Goal: Information Seeking & Learning: Learn about a topic

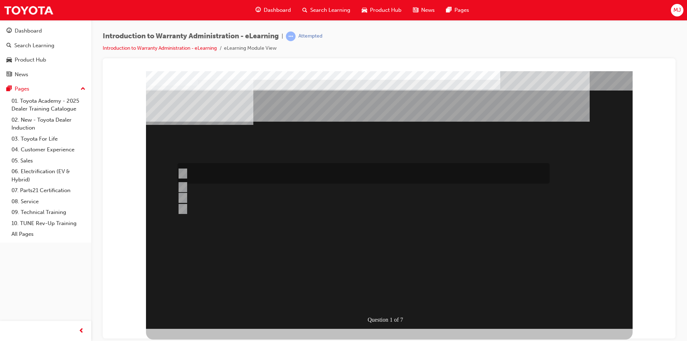
click at [183, 172] on input "The Dealer submits a request for an exchange via an Audio Exchange Form or an e…" at bounding box center [181, 174] width 8 height 8
radio input "true"
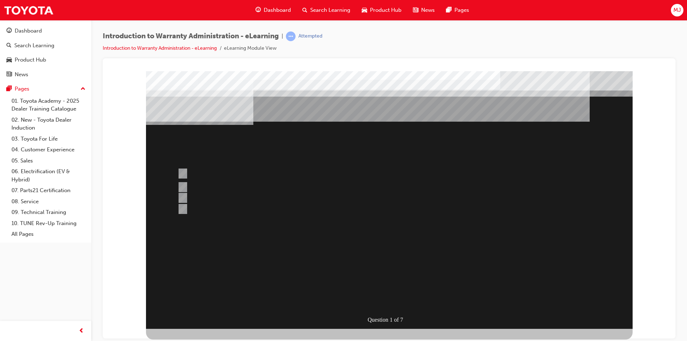
click at [393, 284] on div at bounding box center [389, 199] width 486 height 257
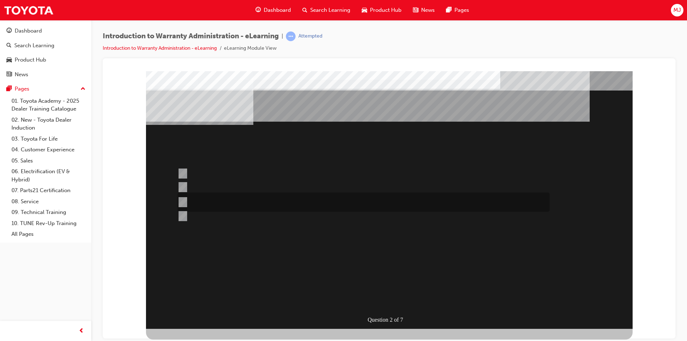
click at [182, 200] on input "This is dependant on whether or not the condition is a result of a lack of, or …" at bounding box center [181, 202] width 8 height 8
radio input "true"
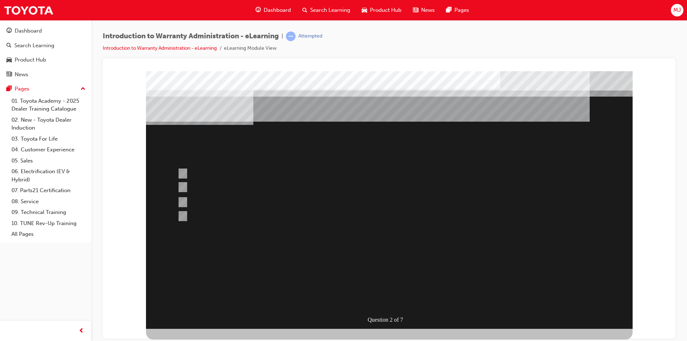
click at [377, 271] on div at bounding box center [389, 199] width 486 height 257
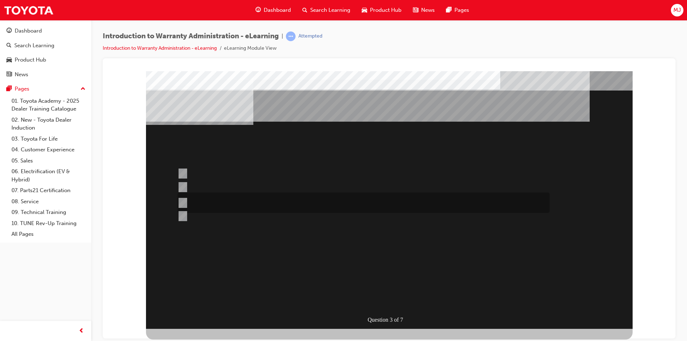
click at [182, 201] on input "No, not all components have the same coverage, for example the vehicles 12V bat…" at bounding box center [181, 203] width 8 height 8
radio input "true"
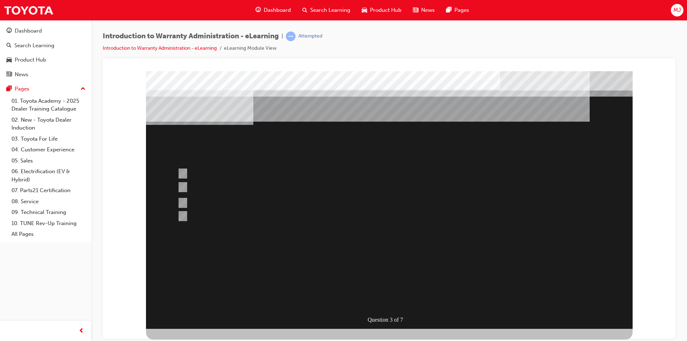
click at [386, 242] on div at bounding box center [389, 199] width 486 height 257
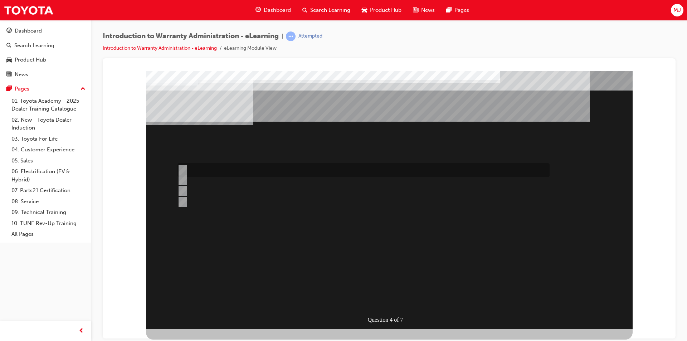
click at [183, 169] on input "Outstanding Recall Reports can be run using the reports process." at bounding box center [181, 170] width 8 height 8
radio input "true"
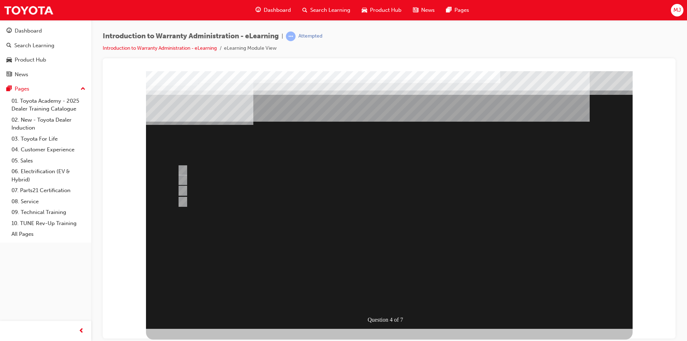
click at [185, 179] on div at bounding box center [389, 199] width 486 height 257
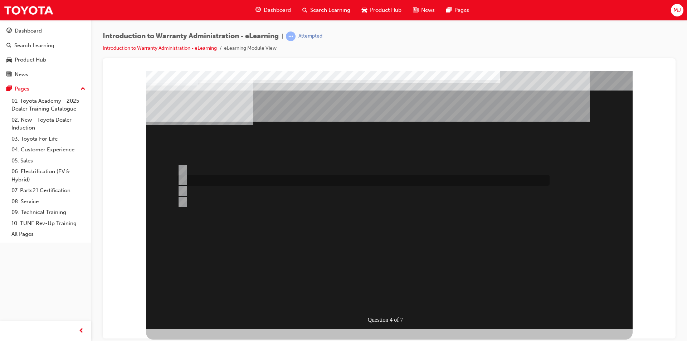
click at [183, 178] on input "Multiple Claims can be input via WiNpaq." at bounding box center [181, 180] width 8 height 8
radio input "true"
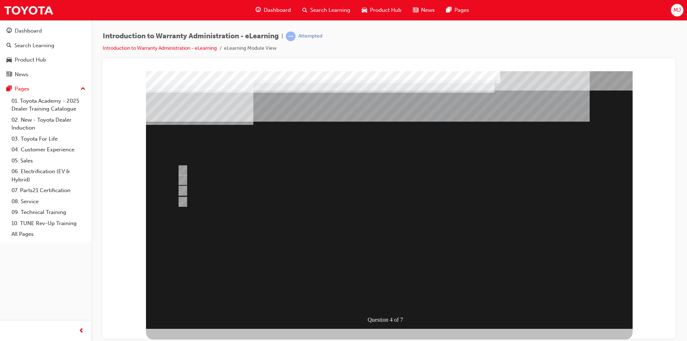
click at [315, 273] on div at bounding box center [389, 199] width 486 height 257
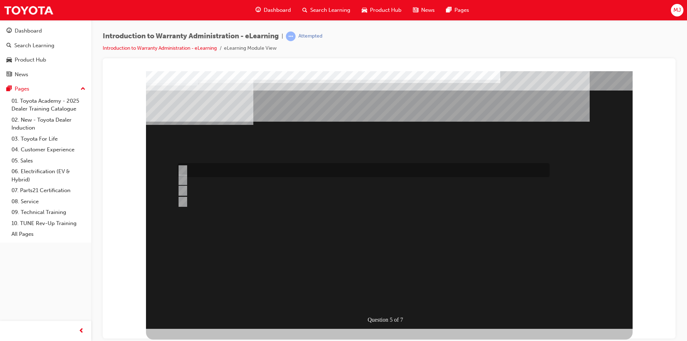
click at [185, 168] on input "> 90%" at bounding box center [181, 170] width 8 height 8
radio input "true"
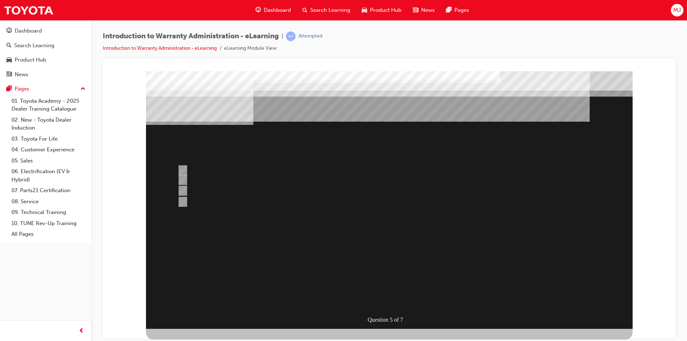
click at [308, 264] on div at bounding box center [389, 199] width 486 height 257
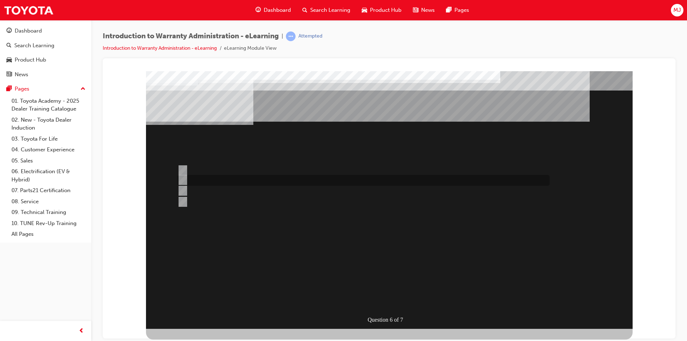
click at [183, 179] on input "The Warranty Policy & Procedures Manual." at bounding box center [181, 180] width 8 height 8
radio input "true"
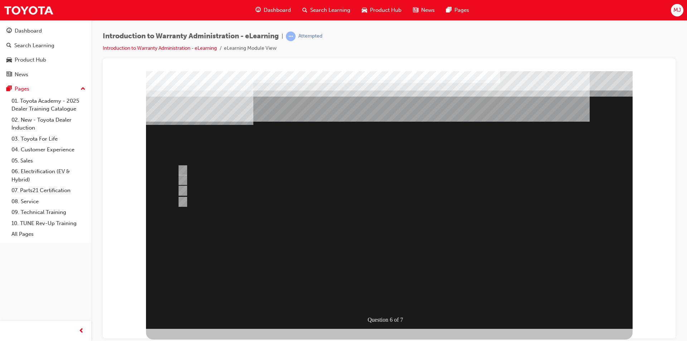
click at [328, 263] on div at bounding box center [389, 199] width 486 height 257
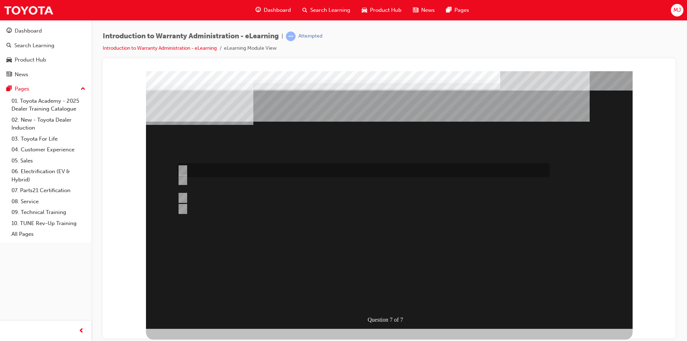
click at [181, 168] on input "The WPPM is to be used as a guide only and Dealers can adjudicate independently." at bounding box center [181, 170] width 8 height 8
radio input "true"
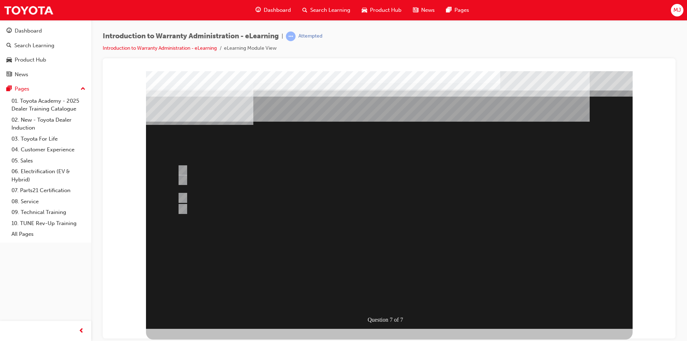
click at [328, 276] on div at bounding box center [389, 199] width 486 height 257
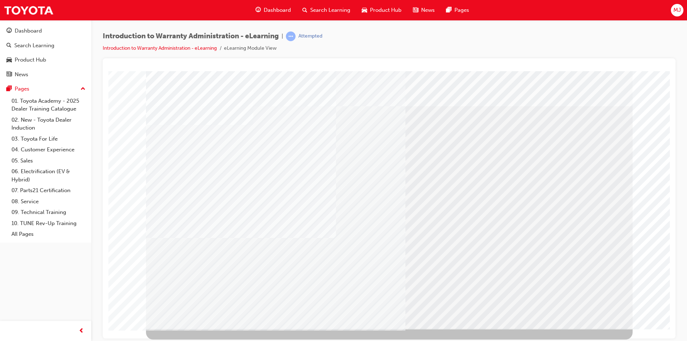
click at [216, 130] on div "click here" at bounding box center [210, 125] width 35 height 9
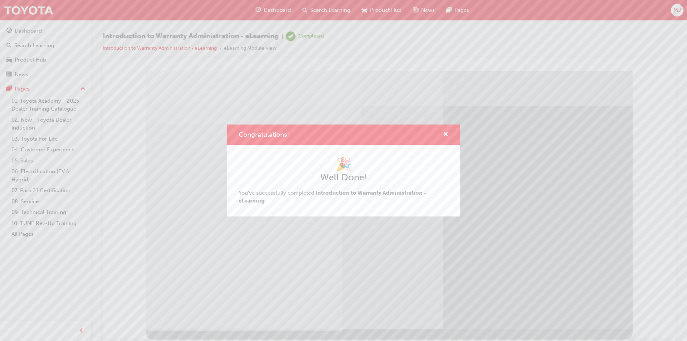
click at [200, 200] on div "Congratulations! 🎉 Well Done! You've successfully completed Introduction to War…" at bounding box center [343, 170] width 687 height 341
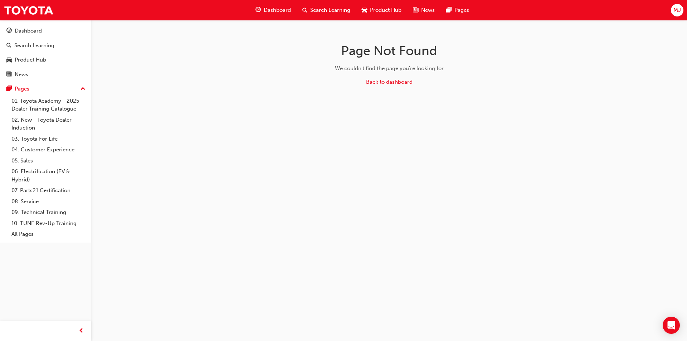
click at [272, 9] on span "Dashboard" at bounding box center [277, 10] width 27 height 8
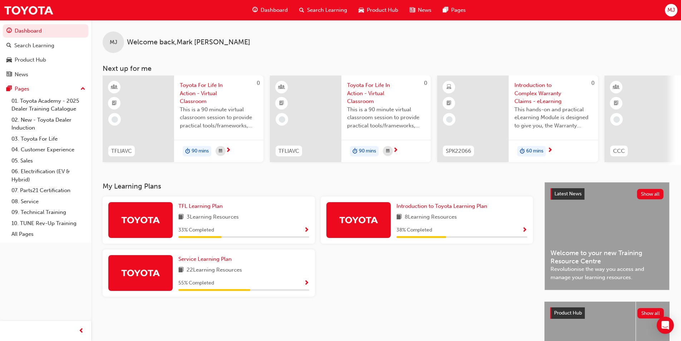
click at [541, 94] on span "Introduction to Complex Warranty Claims - eLearning" at bounding box center [554, 93] width 78 height 24
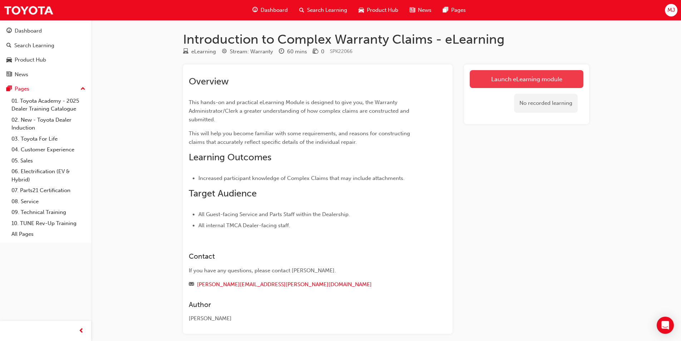
click at [499, 83] on link "Launch eLearning module" at bounding box center [527, 79] width 114 height 18
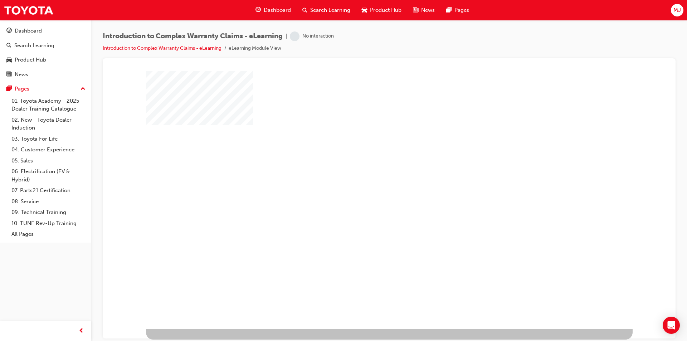
click at [368, 179] on div "play" at bounding box center [368, 179] width 0 height 0
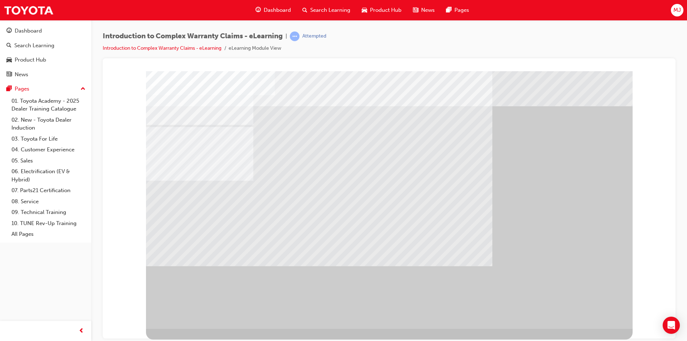
click at [588, 312] on div "" at bounding box center [389, 199] width 486 height 257
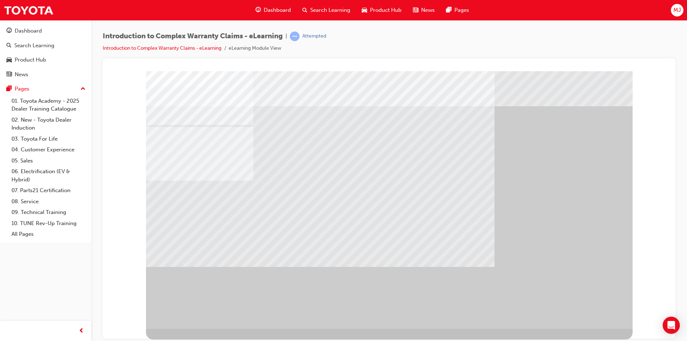
click at [588, 312] on div "" at bounding box center [389, 199] width 486 height 257
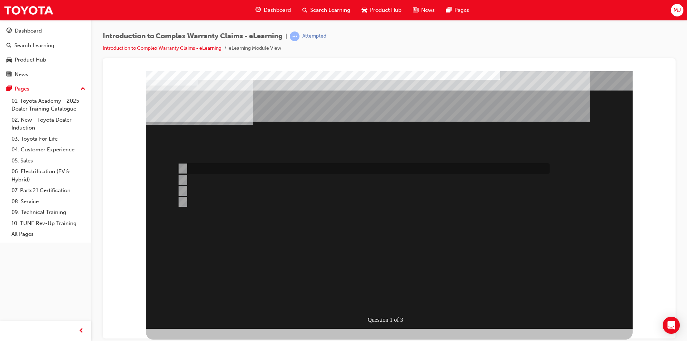
click at [185, 167] on input "All claim data input fields are sent to TMC for adjudication." at bounding box center [181, 169] width 8 height 8
radio input "true"
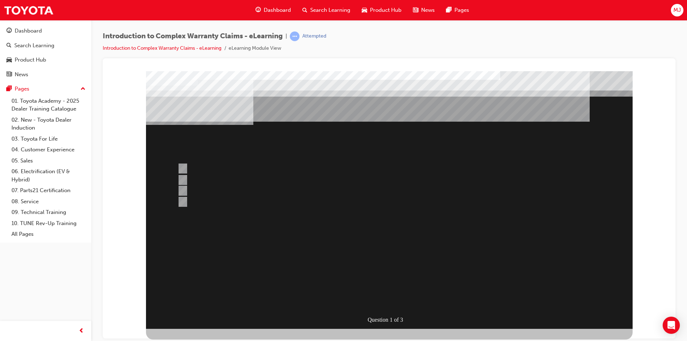
click at [366, 266] on div at bounding box center [389, 199] width 486 height 257
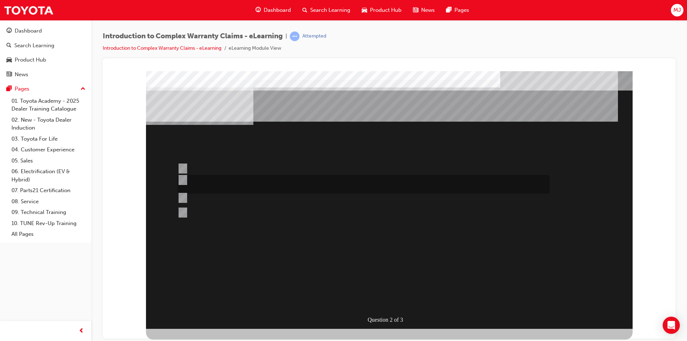
click at [182, 178] on input "Correct and consistent data input throughout the Claim ensures that costs are a…" at bounding box center [181, 180] width 8 height 8
radio input "true"
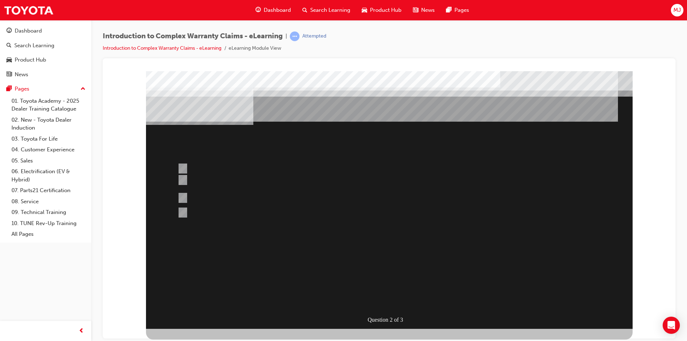
click at [386, 270] on div at bounding box center [389, 199] width 486 height 257
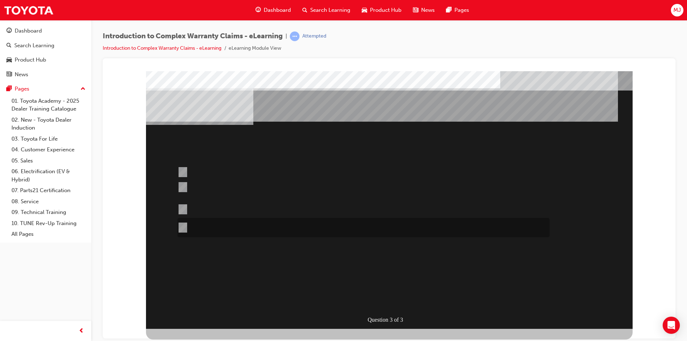
click at [182, 227] on input "Where most Operation Code combinations have to use the same base operation code…" at bounding box center [181, 228] width 8 height 8
radio input "true"
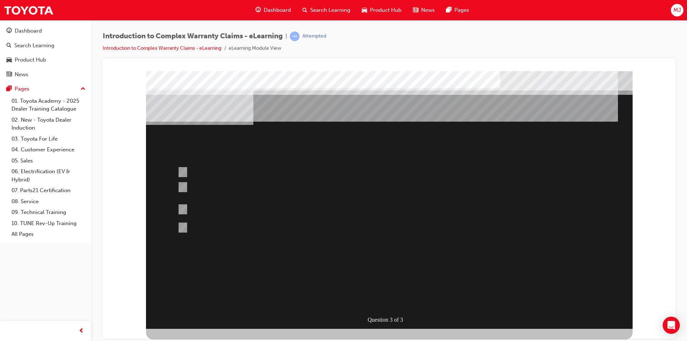
click at [182, 207] on div at bounding box center [389, 199] width 486 height 257
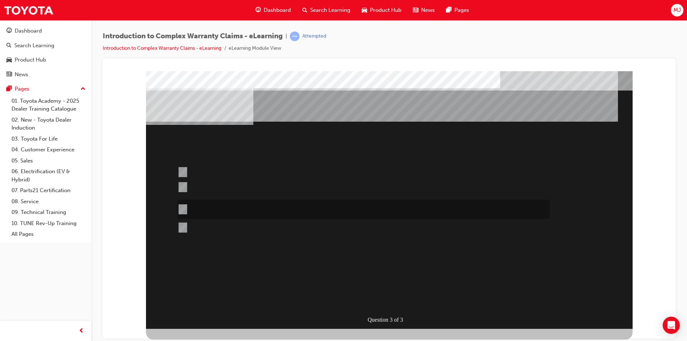
click at [185, 208] on input "Operation codes that end in 99 can be used to replace other operation code comb…" at bounding box center [181, 209] width 8 height 8
radio input "true"
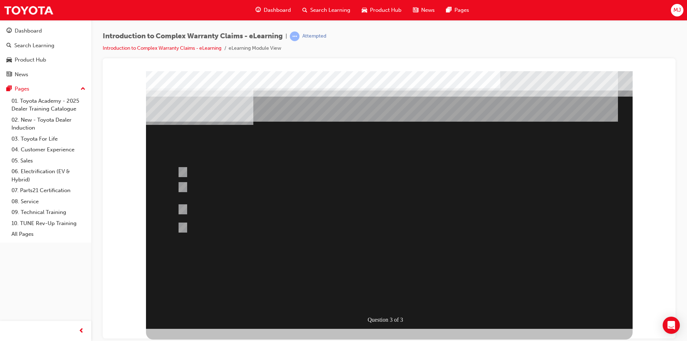
click at [333, 274] on div at bounding box center [389, 199] width 486 height 257
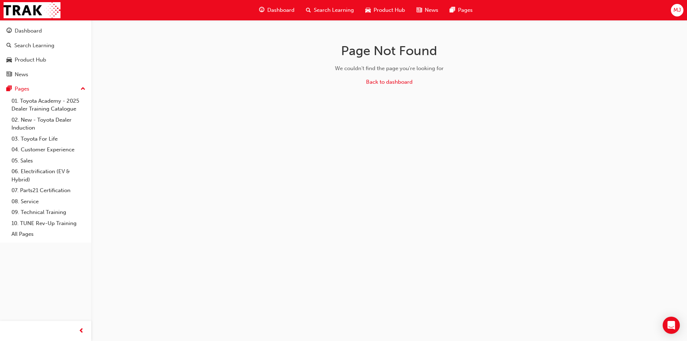
click at [275, 11] on span "Dashboard" at bounding box center [280, 10] width 27 height 8
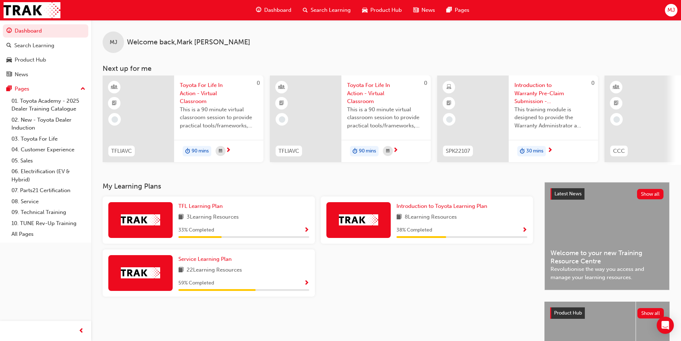
click at [522, 97] on span "Introduction to Warranty Pre-Claim Submission - eLearning" at bounding box center [554, 93] width 78 height 24
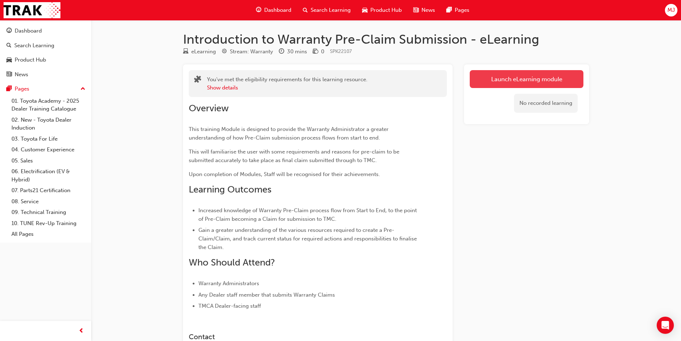
click at [516, 84] on link "Launch eLearning module" at bounding box center [527, 79] width 114 height 18
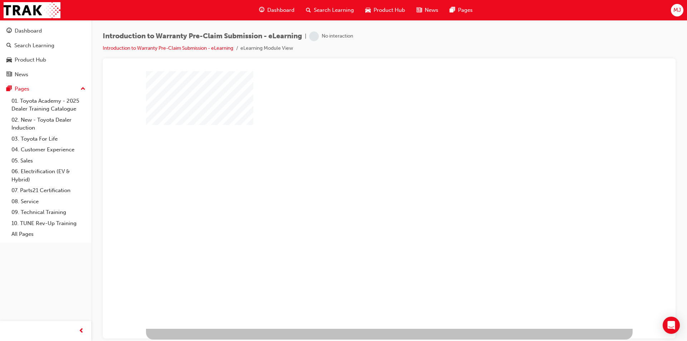
click at [368, 179] on div "play" at bounding box center [368, 179] width 0 height 0
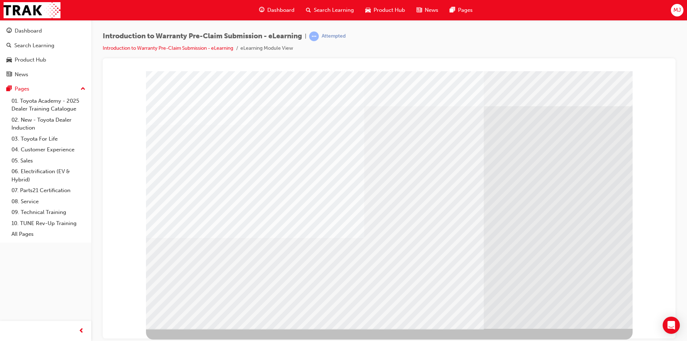
drag, startPoint x: 443, startPoint y: 184, endPoint x: 653, endPoint y: 156, distance: 211.4
click at [653, 74] on div at bounding box center [388, 74] width 555 height 0
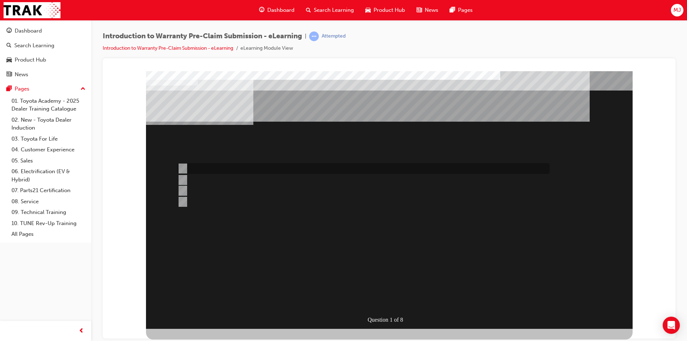
click at [226, 167] on div at bounding box center [362, 168] width 372 height 11
radio input "true"
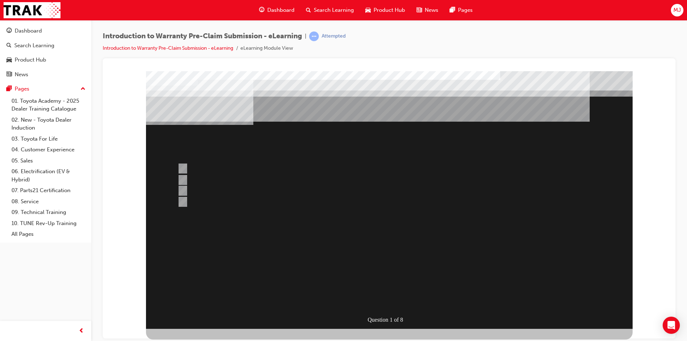
click at [389, 245] on div at bounding box center [389, 199] width 486 height 257
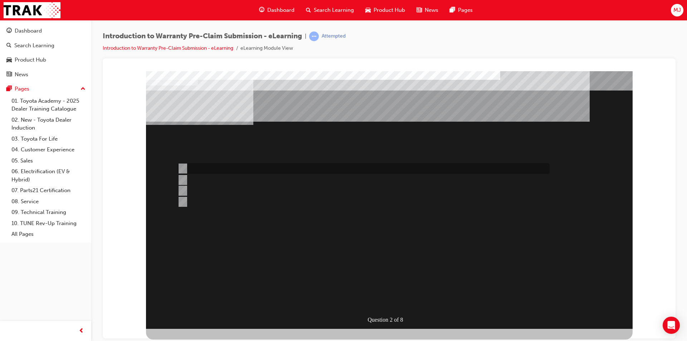
click at [289, 167] on div at bounding box center [362, 168] width 372 height 11
radio input "true"
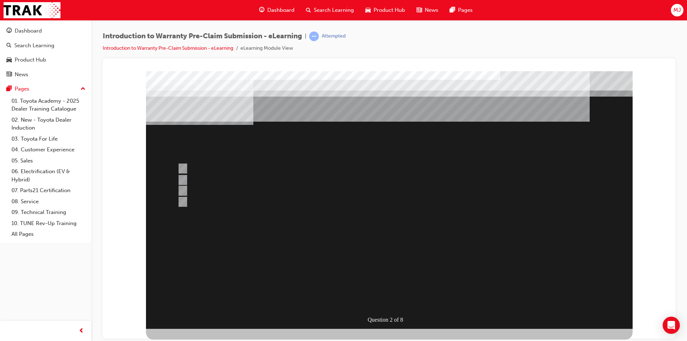
click at [384, 253] on div at bounding box center [389, 199] width 486 height 257
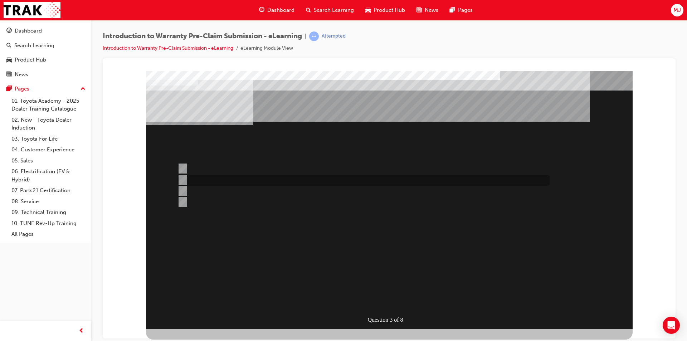
click at [207, 178] on div at bounding box center [362, 180] width 372 height 11
radio input "true"
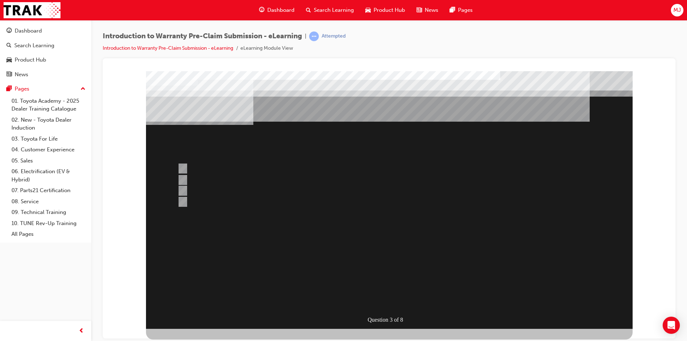
click at [320, 280] on div at bounding box center [389, 199] width 486 height 257
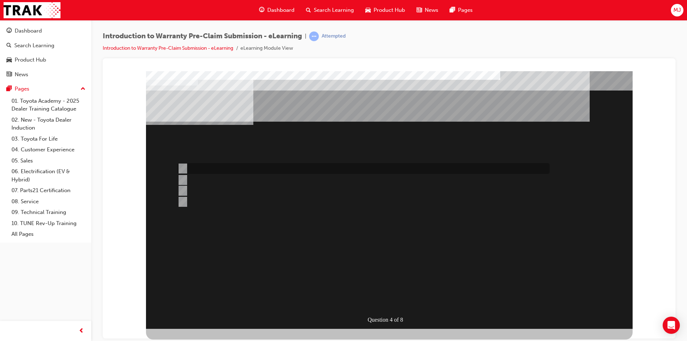
click at [253, 168] on div at bounding box center [362, 168] width 372 height 11
radio input "true"
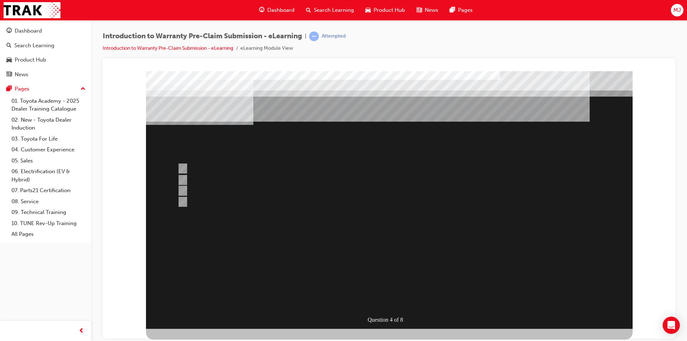
click at [384, 242] on div at bounding box center [389, 199] width 486 height 257
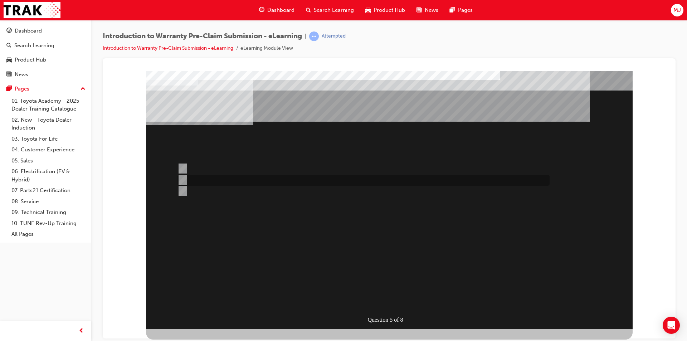
click at [266, 178] on div at bounding box center [362, 180] width 372 height 11
radio input "true"
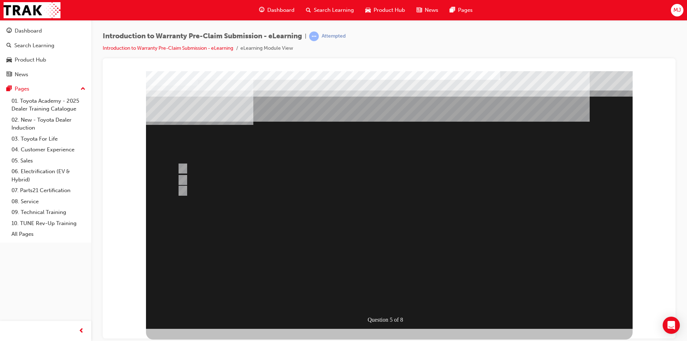
click at [366, 263] on div at bounding box center [389, 199] width 486 height 257
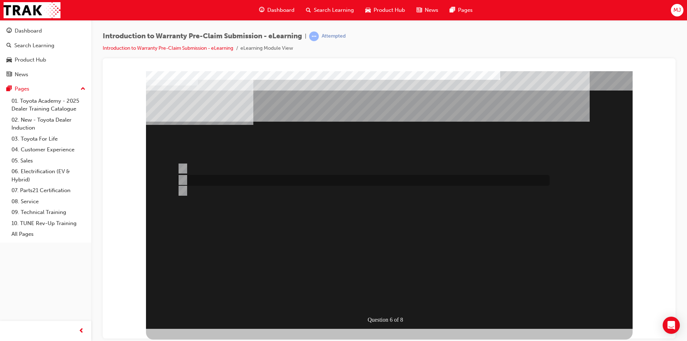
click at [299, 181] on div at bounding box center [362, 180] width 372 height 11
radio input "true"
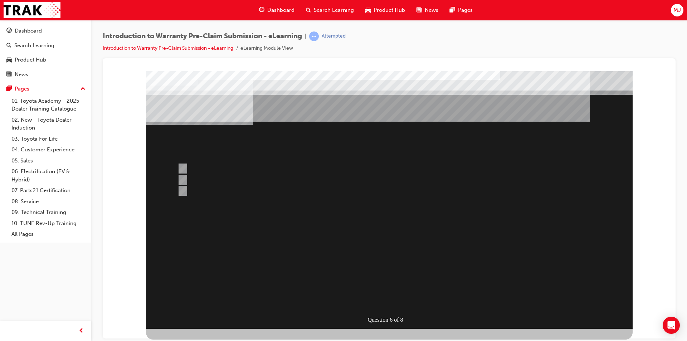
click at [233, 166] on div at bounding box center [389, 199] width 486 height 257
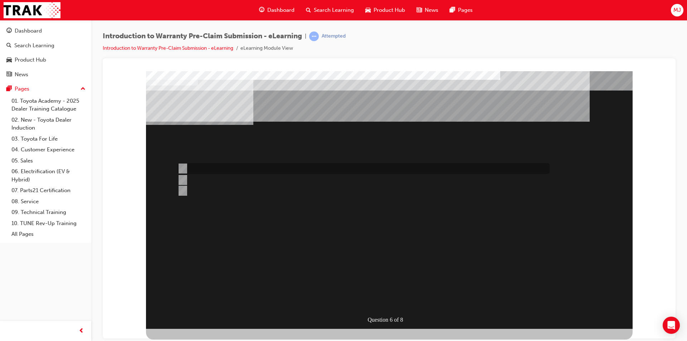
click at [230, 167] on div at bounding box center [362, 168] width 372 height 11
radio input "true"
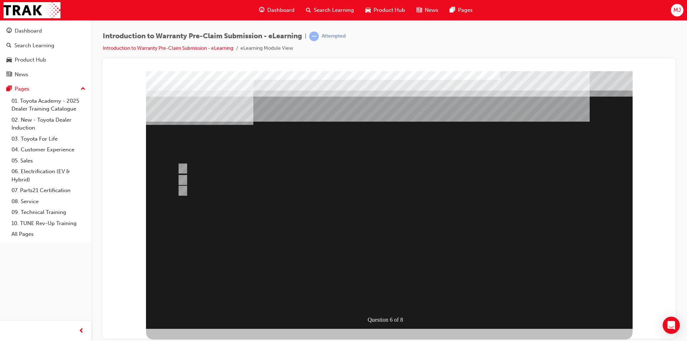
click at [333, 260] on div at bounding box center [389, 199] width 486 height 257
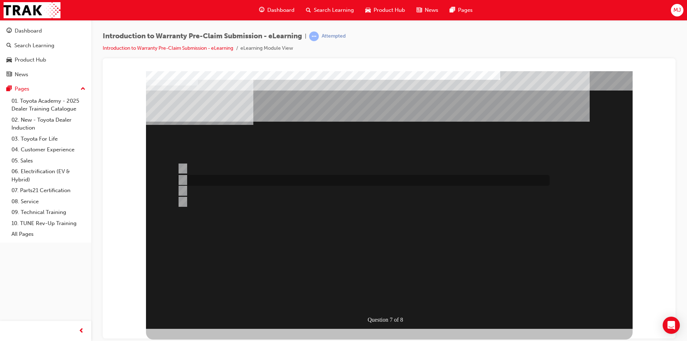
click at [256, 180] on div at bounding box center [362, 180] width 372 height 11
radio input "true"
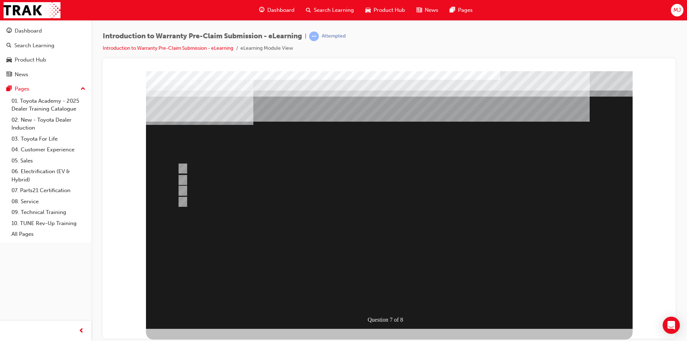
click at [352, 241] on div at bounding box center [389, 199] width 486 height 257
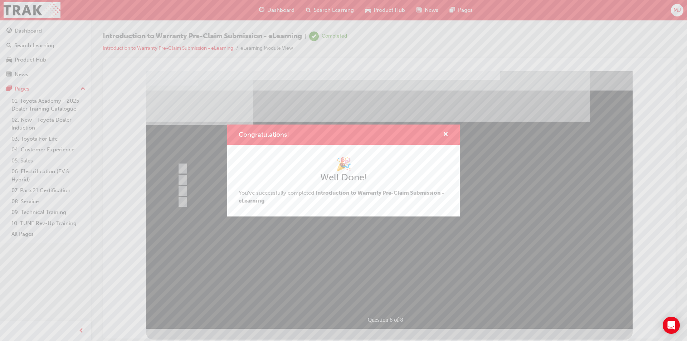
click at [282, 8] on div "Congratulations! 🎉 Well Done! You've successfully completed Introduction to War…" at bounding box center [343, 170] width 687 height 341
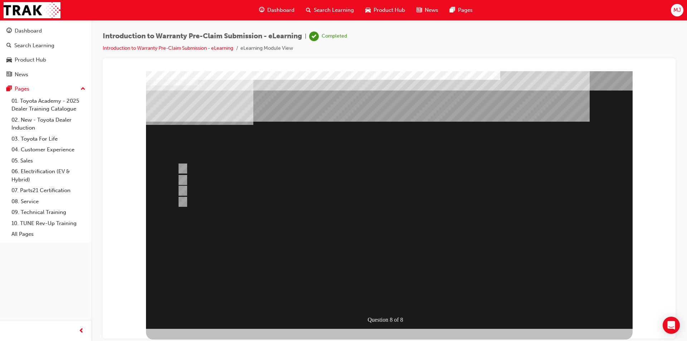
click at [282, 8] on span "Dashboard" at bounding box center [280, 10] width 27 height 8
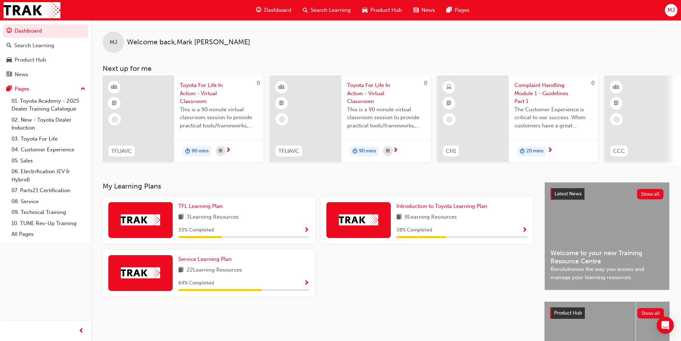
click at [542, 94] on span "Complaint Handling Module 1 - Guidelines Part 1" at bounding box center [554, 93] width 78 height 24
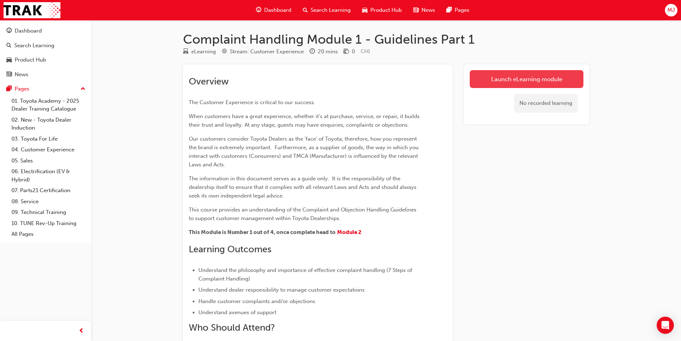
click at [522, 83] on link "Launch eLearning module" at bounding box center [527, 79] width 114 height 18
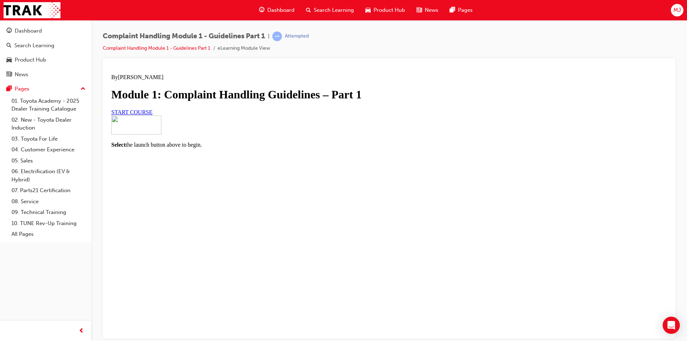
click at [152, 115] on span "START COURSE" at bounding box center [131, 112] width 41 height 6
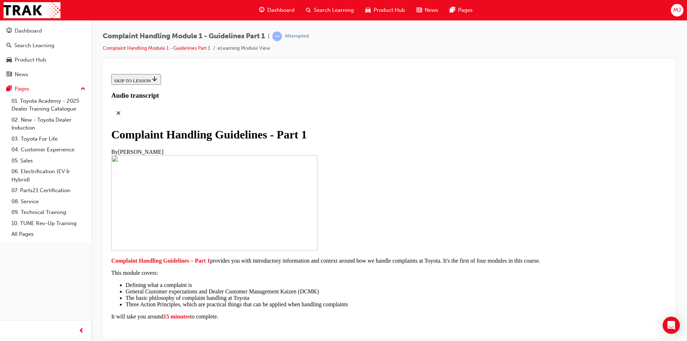
scroll to position [107, 0]
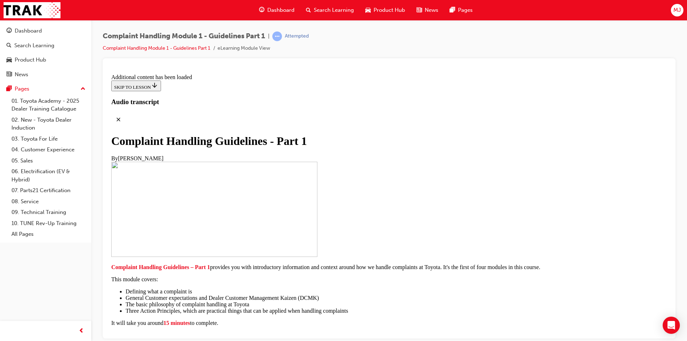
scroll to position [477, 0]
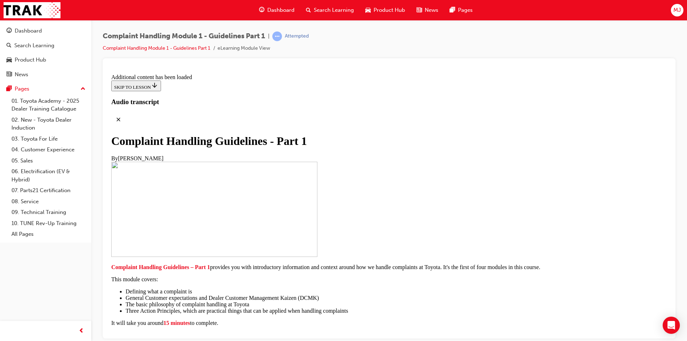
scroll to position [1619, 0]
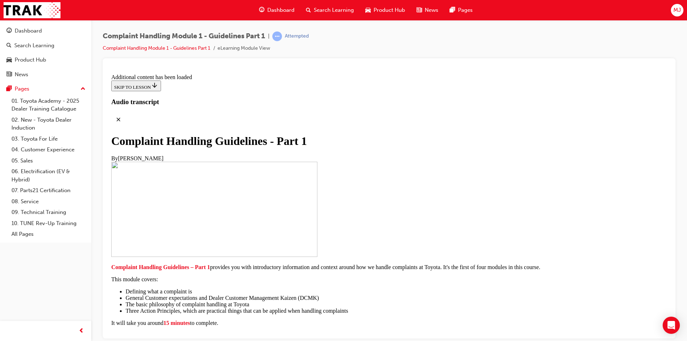
scroll to position [3007, 0]
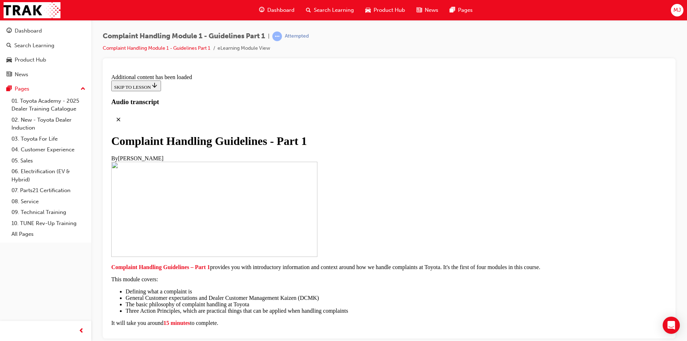
scroll to position [3199, 0]
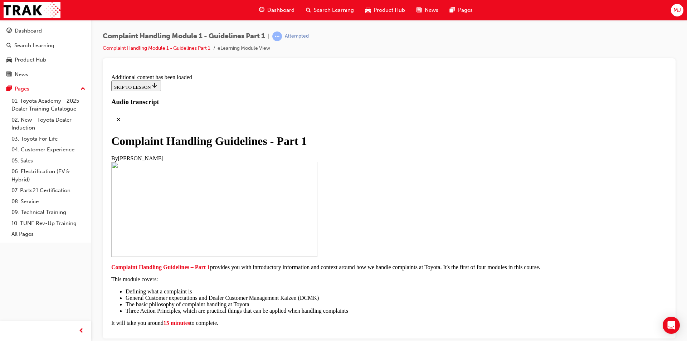
scroll to position [3450, 0]
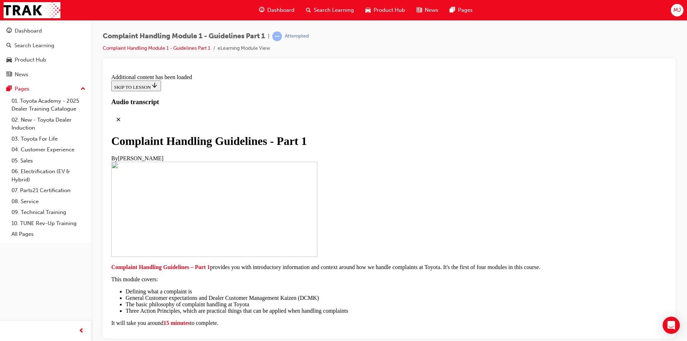
scroll to position [4831, 0]
radio input "true"
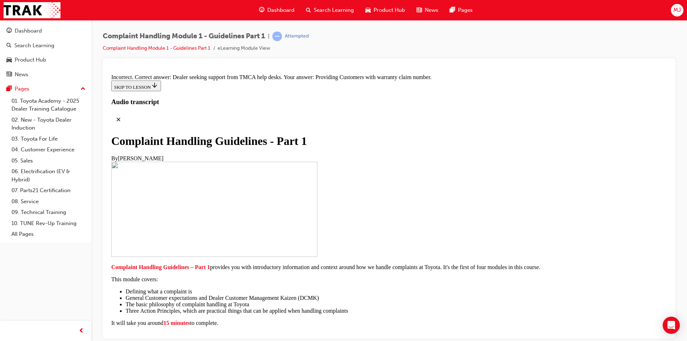
scroll to position [4905, 0]
radio input "true"
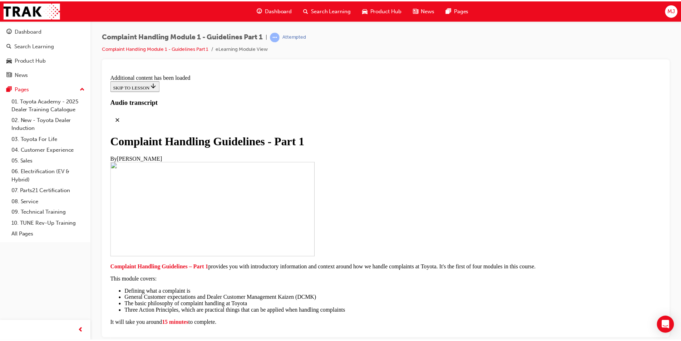
scroll to position [5259, 0]
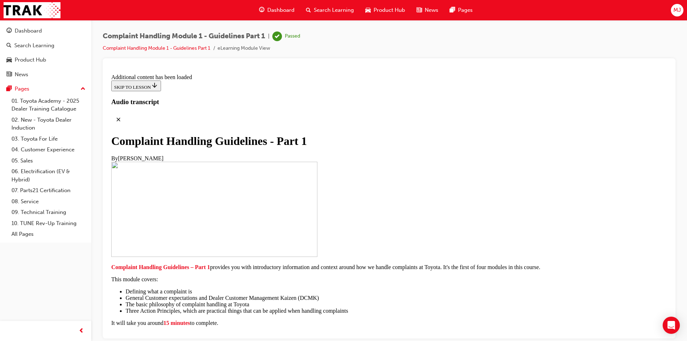
click at [274, 9] on span "Dashboard" at bounding box center [280, 10] width 27 height 8
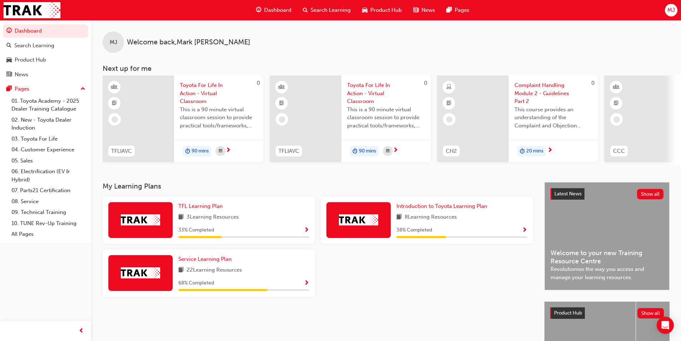
click at [527, 146] on div "20 mins" at bounding box center [531, 151] width 29 height 11
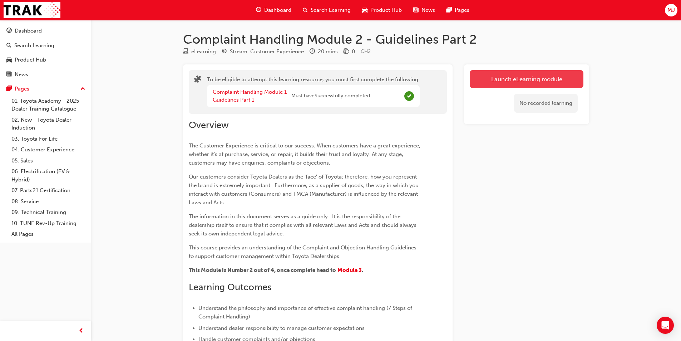
click at [491, 79] on button "Launch eLearning module" at bounding box center [527, 79] width 114 height 18
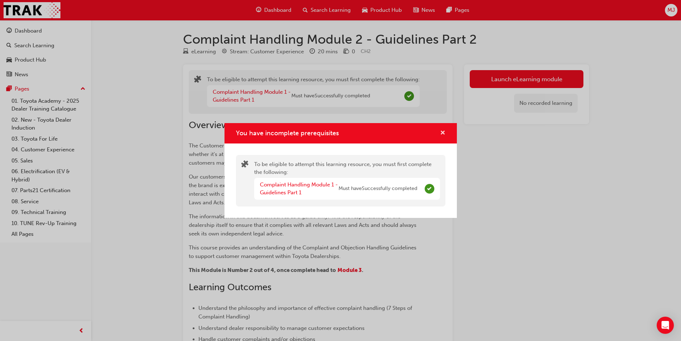
click at [443, 132] on span "cross-icon" at bounding box center [442, 133] width 5 height 6
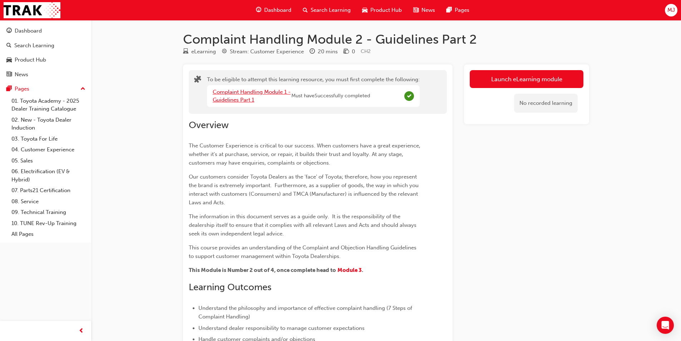
click at [237, 92] on link "Complaint Handling Module 1 - Guidelines Part 1" at bounding box center [252, 96] width 78 height 15
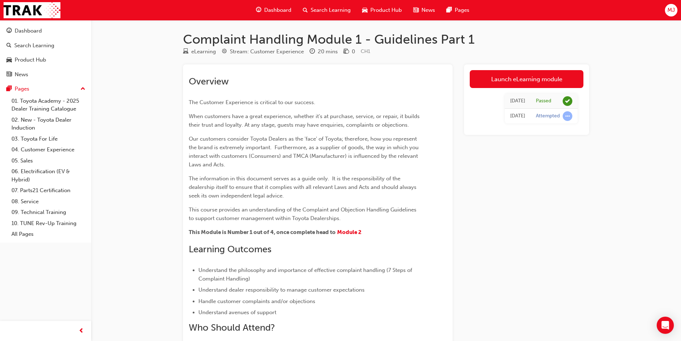
click at [275, 9] on span "Dashboard" at bounding box center [277, 10] width 27 height 8
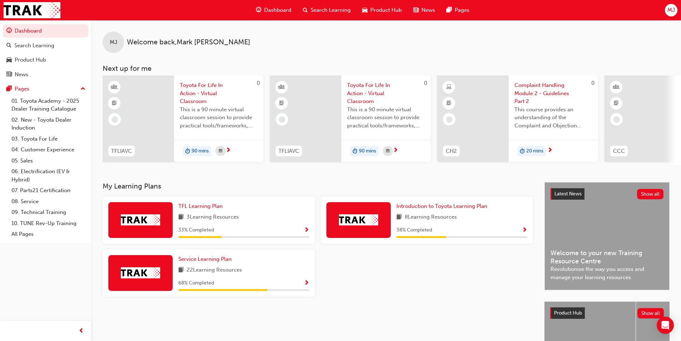
click at [467, 137] on div at bounding box center [473, 118] width 72 height 87
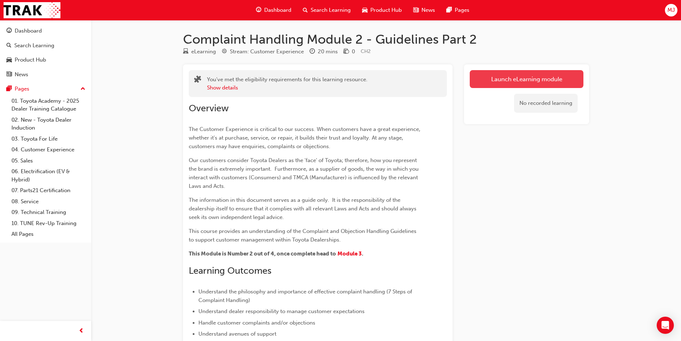
click at [508, 78] on button "Launch eLearning module" at bounding box center [527, 79] width 114 height 18
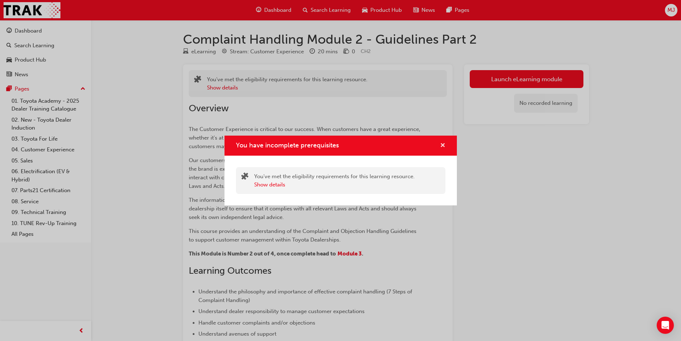
click at [443, 143] on span "cross-icon" at bounding box center [442, 146] width 5 height 6
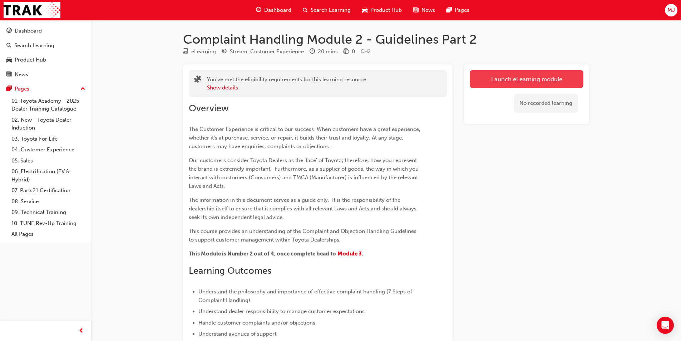
click at [497, 79] on button "Launch eLearning module" at bounding box center [527, 79] width 114 height 18
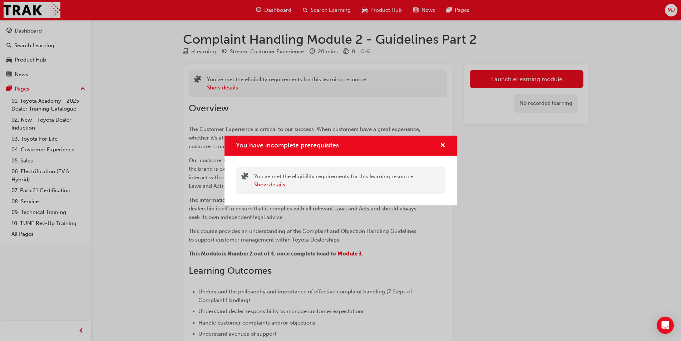
click at [265, 182] on button "Show details" at bounding box center [269, 185] width 31 height 8
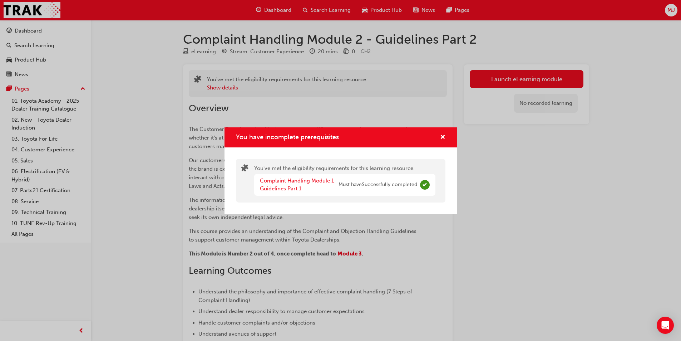
click at [265, 182] on link "Complaint Handling Module 1 - Guidelines Part 1" at bounding box center [299, 184] width 78 height 15
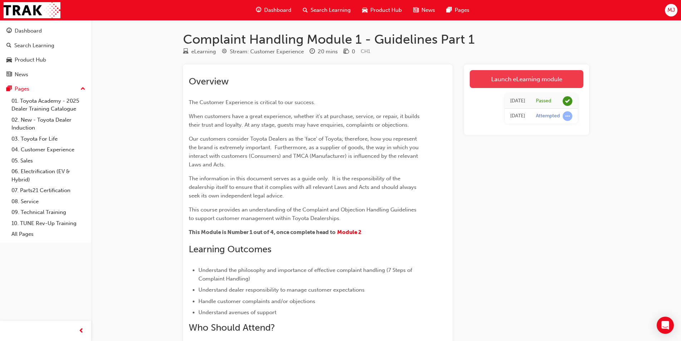
click at [514, 80] on link "Launch eLearning module" at bounding box center [527, 79] width 114 height 18
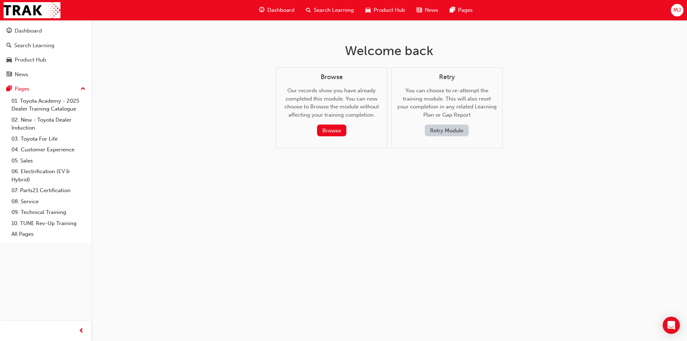
click at [449, 131] on button "Retry Module" at bounding box center [447, 130] width 44 height 12
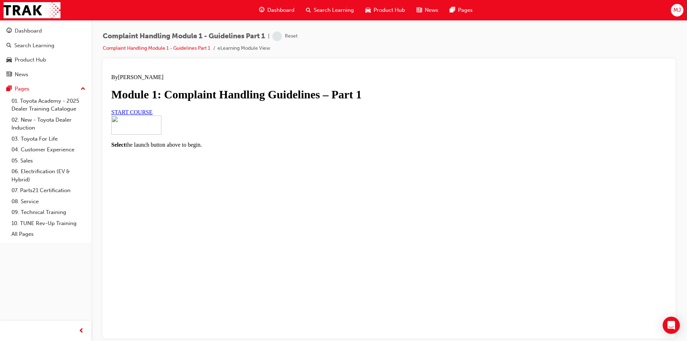
click at [152, 115] on link "START COURSE" at bounding box center [131, 112] width 41 height 6
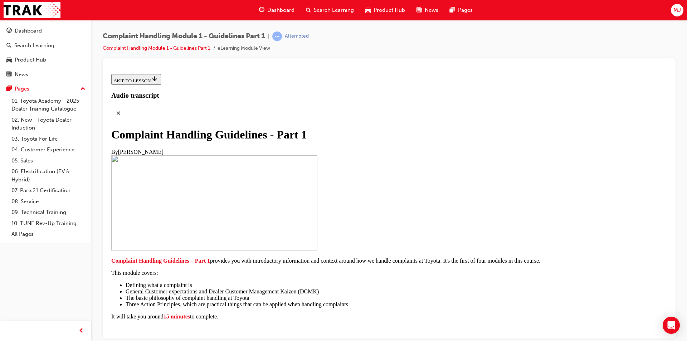
scroll to position [142, 0]
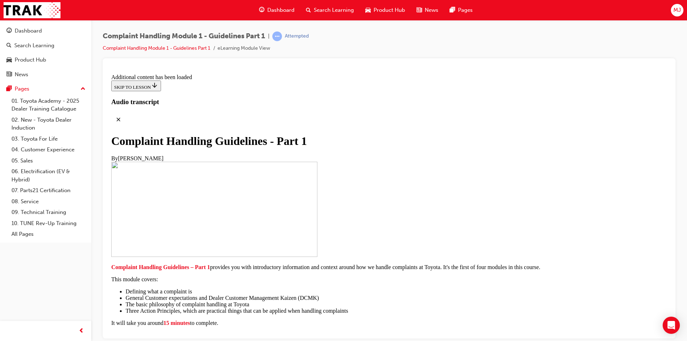
scroll to position [1654, 0]
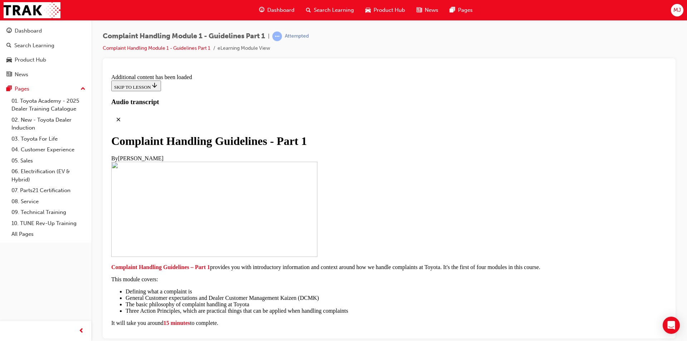
scroll to position [2850, 0]
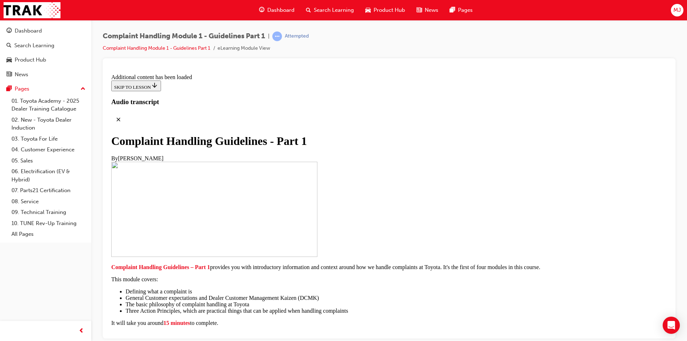
radio input "true"
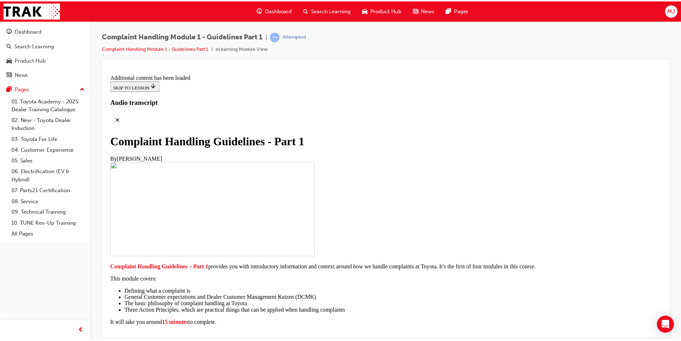
scroll to position [5150, 0]
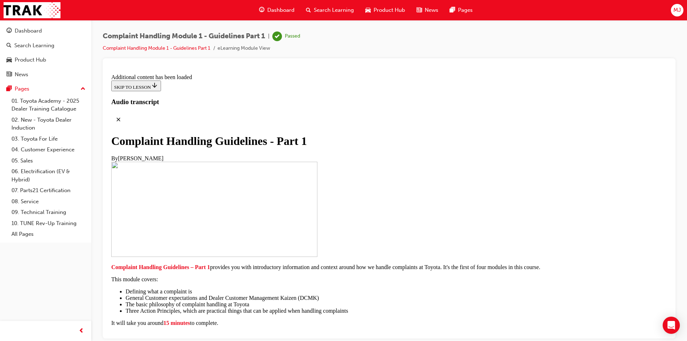
click at [48, 34] on div "Dashboard" at bounding box center [45, 30] width 78 height 9
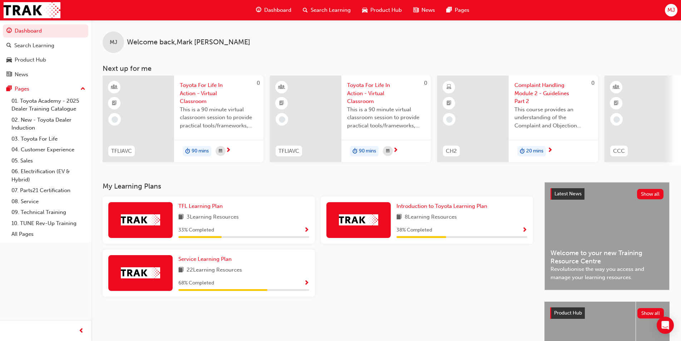
click at [532, 151] on span "20 mins" at bounding box center [534, 151] width 17 height 8
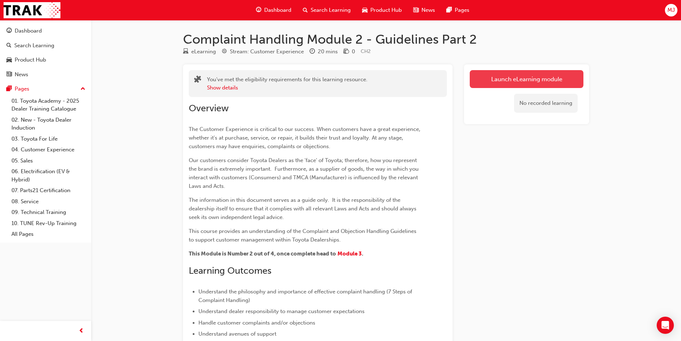
click at [503, 79] on link "Launch eLearning module" at bounding box center [527, 79] width 114 height 18
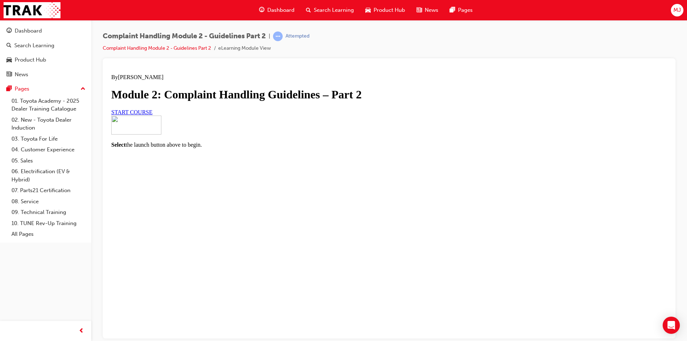
scroll to position [32, 0]
click at [152, 115] on span "START COURSE" at bounding box center [131, 112] width 41 height 6
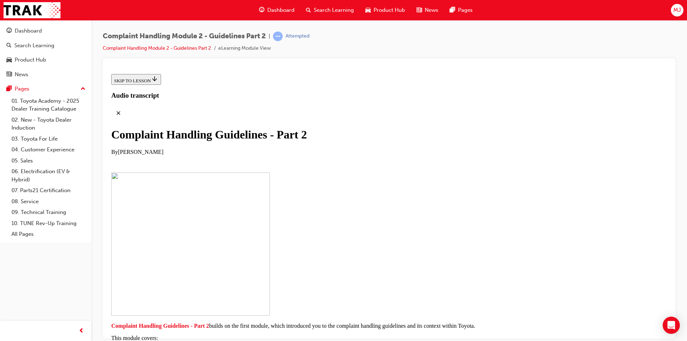
scroll to position [107, 0]
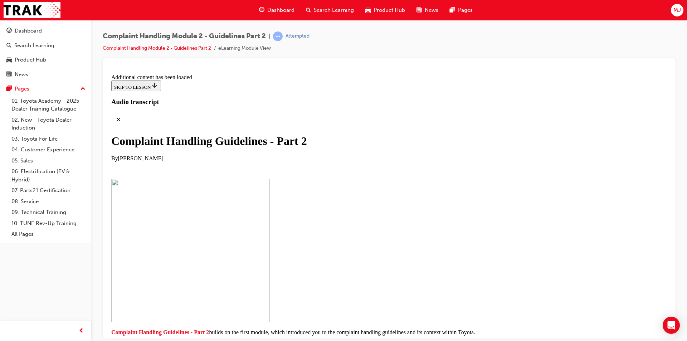
scroll to position [542, 0]
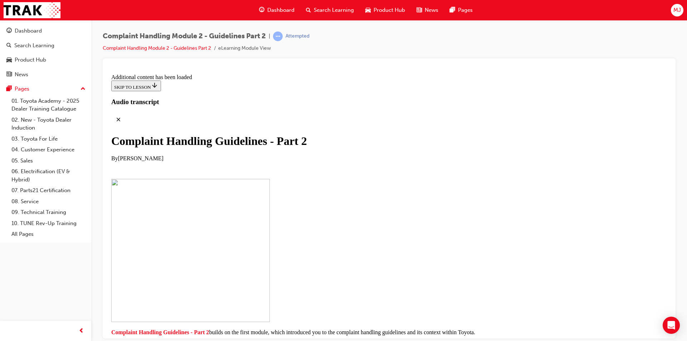
scroll to position [1481, 0]
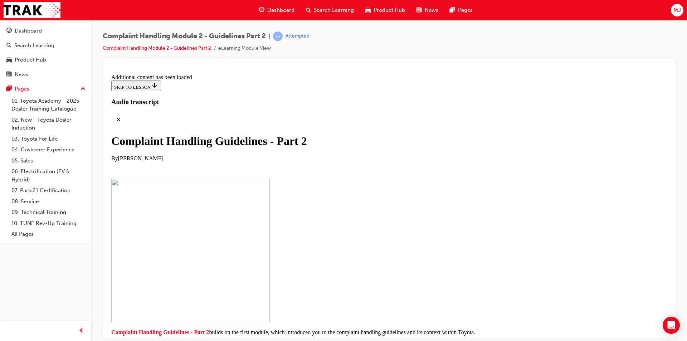
scroll to position [3082, 0]
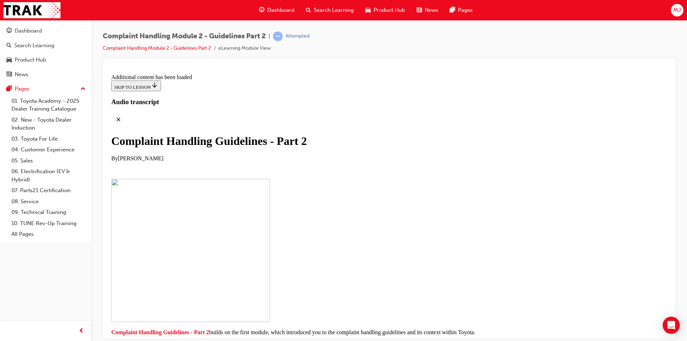
scroll to position [3497, 0]
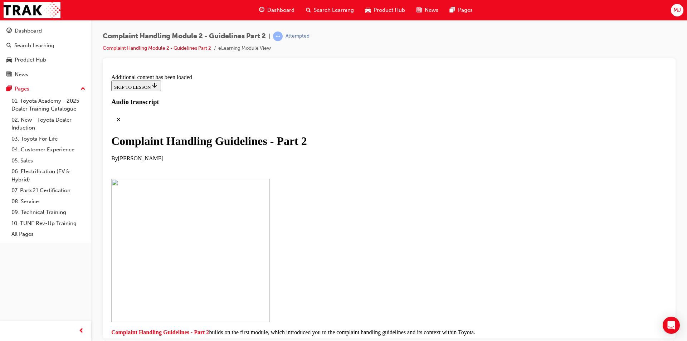
scroll to position [4168, 0]
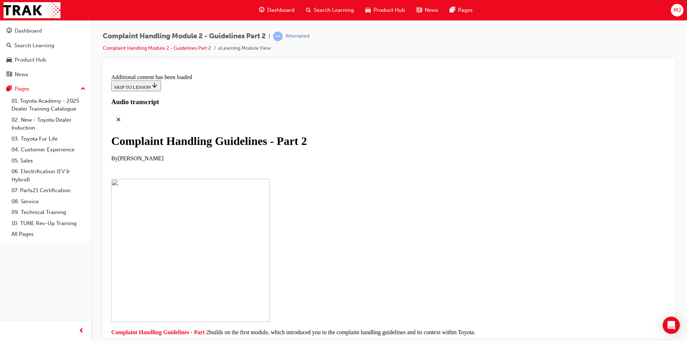
checkbox input "true"
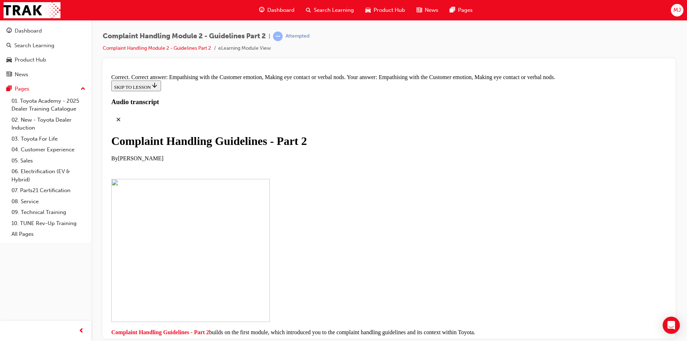
scroll to position [4948, 0]
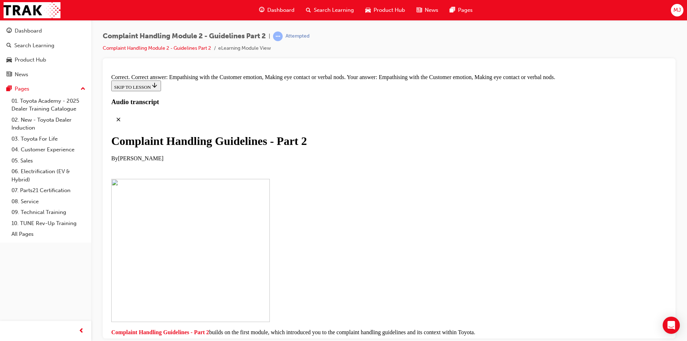
drag, startPoint x: 345, startPoint y: 132, endPoint x: 471, endPoint y: 241, distance: 167.0
drag, startPoint x: 310, startPoint y: 271, endPoint x: 431, endPoint y: 275, distance: 120.9
drag, startPoint x: 315, startPoint y: 167, endPoint x: 392, endPoint y: 171, distance: 77.3
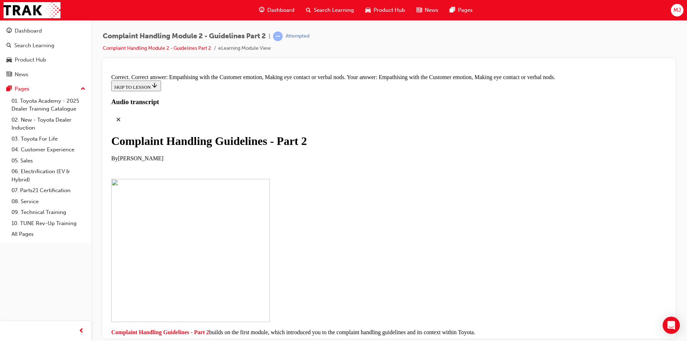
drag, startPoint x: 330, startPoint y: 237, endPoint x: 456, endPoint y: 198, distance: 132.5
drag, startPoint x: 323, startPoint y: 172, endPoint x: 444, endPoint y: 173, distance: 121.6
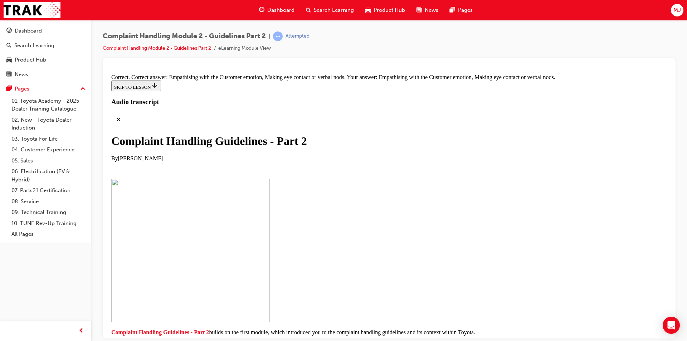
drag, startPoint x: 310, startPoint y: 207, endPoint x: 426, endPoint y: 206, distance: 115.9
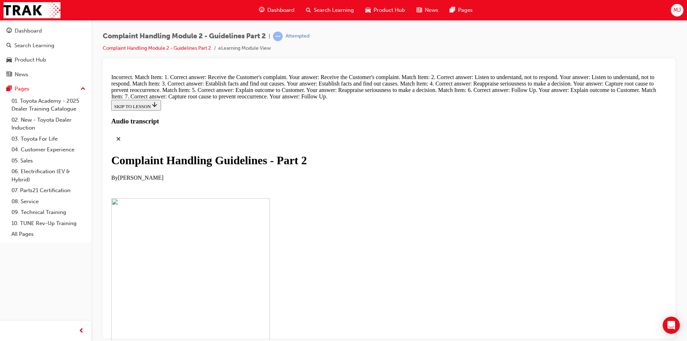
scroll to position [5164, 0]
drag, startPoint x: 311, startPoint y: 286, endPoint x: 373, endPoint y: 170, distance: 131.4
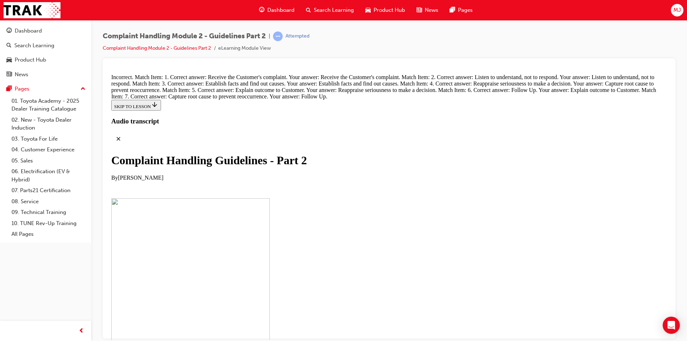
drag, startPoint x: 340, startPoint y: 274, endPoint x: 448, endPoint y: 159, distance: 157.6
drag, startPoint x: 333, startPoint y: 278, endPoint x: 455, endPoint y: 128, distance: 193.8
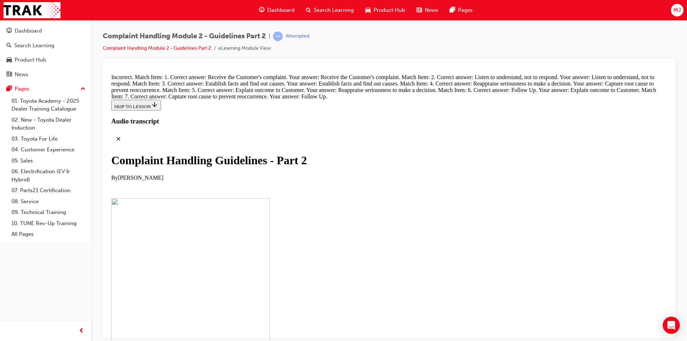
drag, startPoint x: 328, startPoint y: 278, endPoint x: 456, endPoint y: 167, distance: 169.9
drag, startPoint x: 318, startPoint y: 269, endPoint x: 435, endPoint y: 154, distance: 164.1
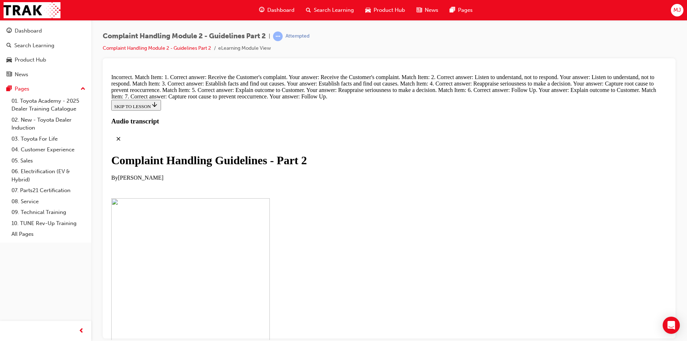
scroll to position [5118, 0]
drag, startPoint x: 309, startPoint y: 134, endPoint x: 417, endPoint y: 138, distance: 107.7
drag, startPoint x: 347, startPoint y: 172, endPoint x: 438, endPoint y: 172, distance: 90.5
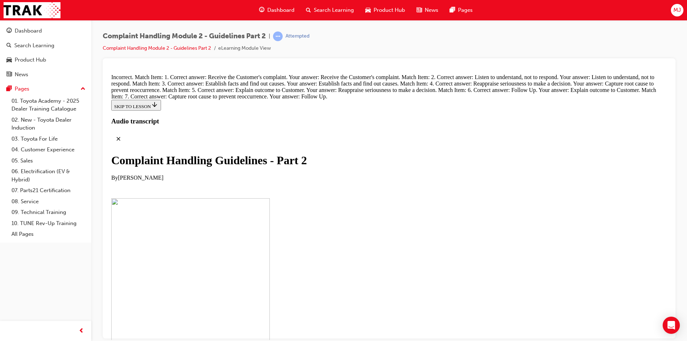
scroll to position [5039, 0]
drag, startPoint x: 325, startPoint y: 292, endPoint x: 448, endPoint y: 299, distance: 123.6
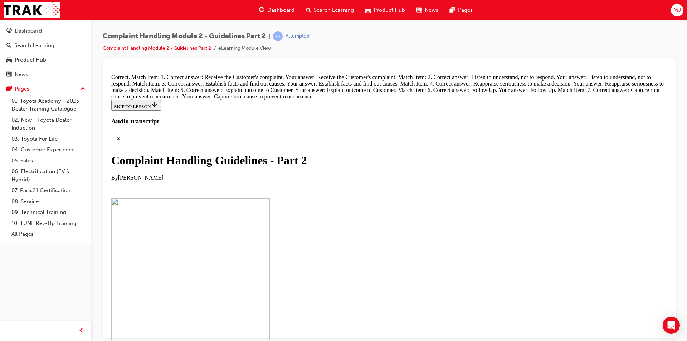
scroll to position [5377, 0]
radio input "true"
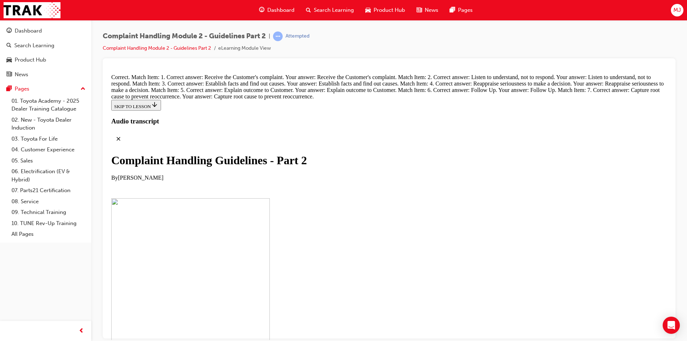
radio input "true"
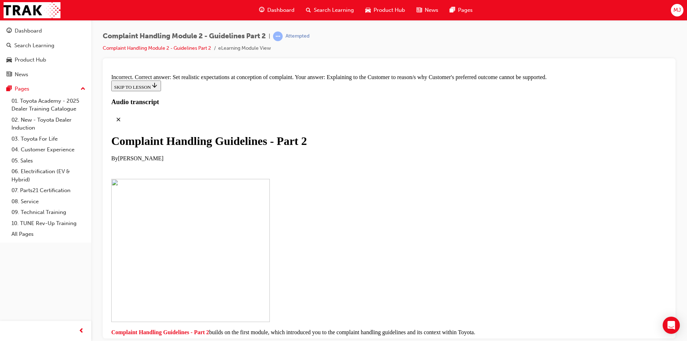
scroll to position [5443, 0]
radio input "true"
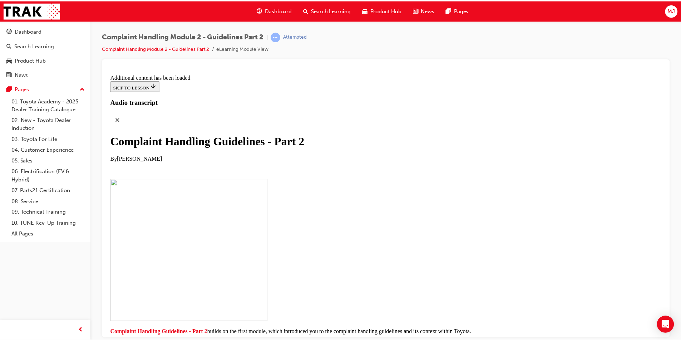
scroll to position [5782, 0]
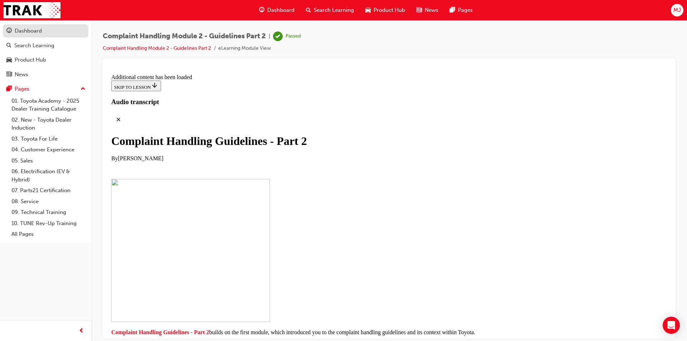
click at [33, 29] on div "Dashboard" at bounding box center [28, 31] width 27 height 8
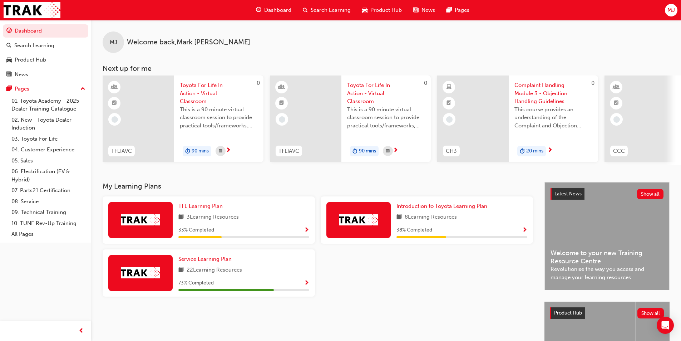
drag, startPoint x: 394, startPoint y: 165, endPoint x: 422, endPoint y: 167, distance: 27.3
click at [422, 165] on div "0 TFLIAVC Toyota For Life In Action - Virtual Classroom This is a 90 minute vir…" at bounding box center [392, 119] width 579 height 89
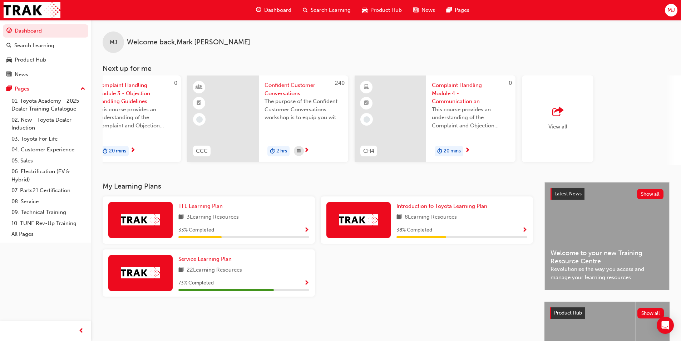
scroll to position [0, 425]
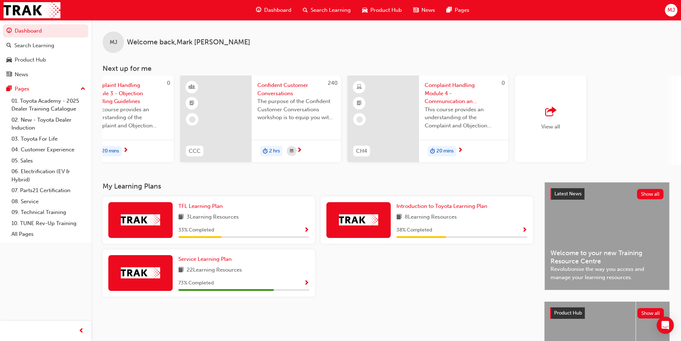
click at [551, 112] on span "outbound-icon" at bounding box center [550, 112] width 11 height 10
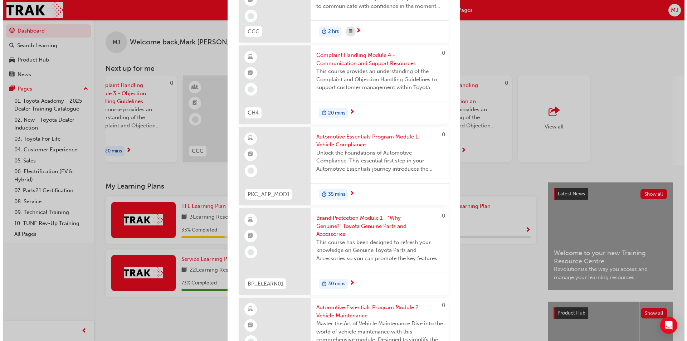
scroll to position [321, 0]
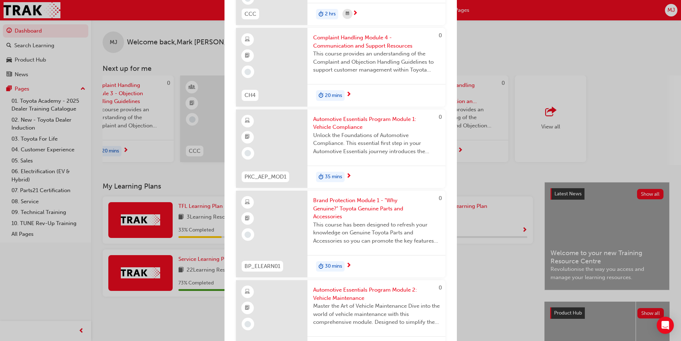
click at [371, 212] on span "Brand Protection Module 1 - "Why Genuine?" Toyota Genuine Parts and Accessories" at bounding box center [376, 208] width 127 height 24
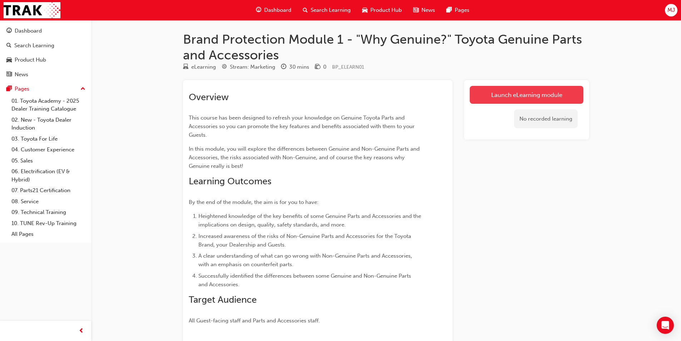
click at [497, 96] on link "Launch eLearning module" at bounding box center [527, 95] width 114 height 18
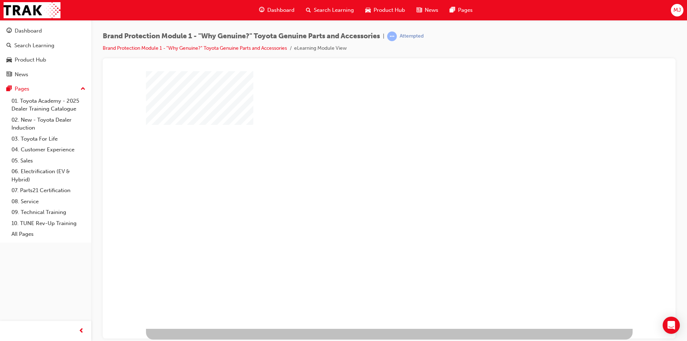
click at [368, 179] on div "play" at bounding box center [368, 179] width 0 height 0
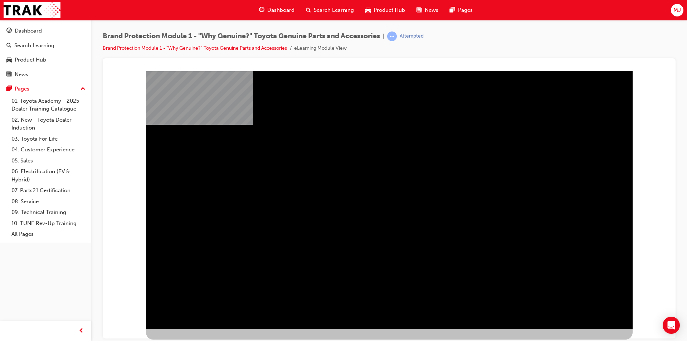
drag, startPoint x: 524, startPoint y: 254, endPoint x: 556, endPoint y: 280, distance: 40.7
click at [556, 280] on div "" at bounding box center [389, 205] width 486 height 257
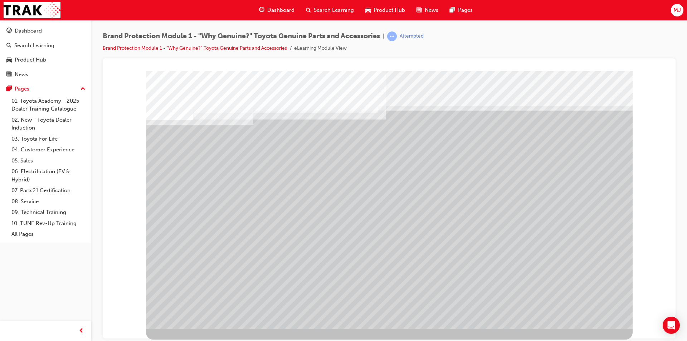
drag, startPoint x: 280, startPoint y: 179, endPoint x: 293, endPoint y: 181, distance: 12.6
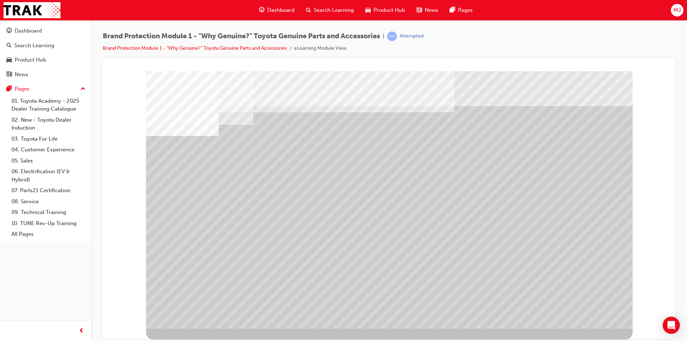
drag, startPoint x: 311, startPoint y: 262, endPoint x: 390, endPoint y: 170, distance: 121.3
click at [390, 170] on div at bounding box center [389, 199] width 486 height 257
drag, startPoint x: 313, startPoint y: 254, endPoint x: 314, endPoint y: 225, distance: 28.6
click at [316, 225] on div at bounding box center [389, 199] width 486 height 257
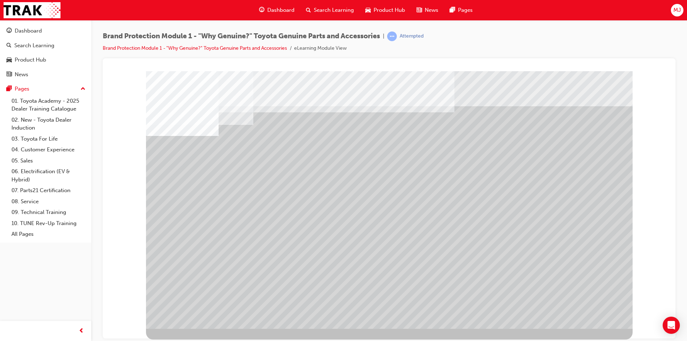
drag, startPoint x: 428, startPoint y: 201, endPoint x: 263, endPoint y: 247, distance: 171.9
click at [244, 260] on div at bounding box center [389, 199] width 486 height 257
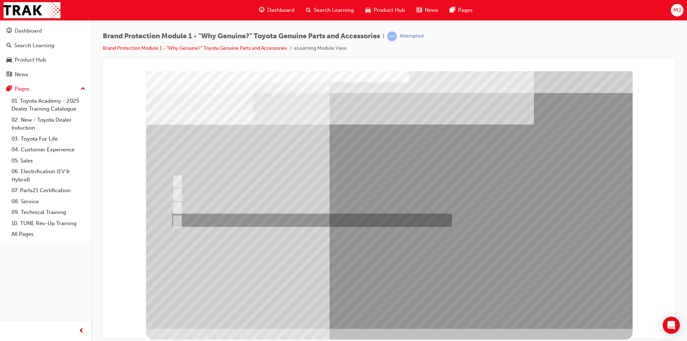
click at [179, 218] on input "All of the above." at bounding box center [176, 220] width 8 height 8
radio input "true"
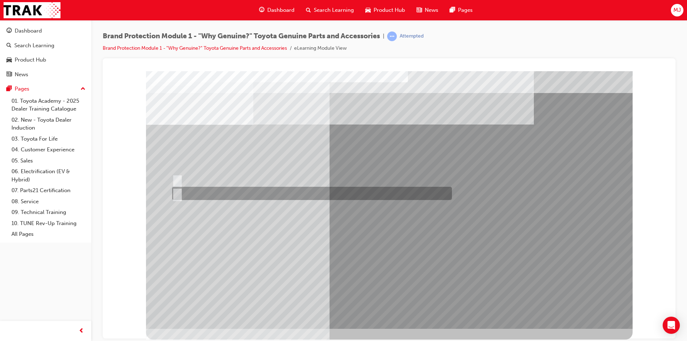
click at [192, 194] on div at bounding box center [310, 193] width 280 height 13
radio input "true"
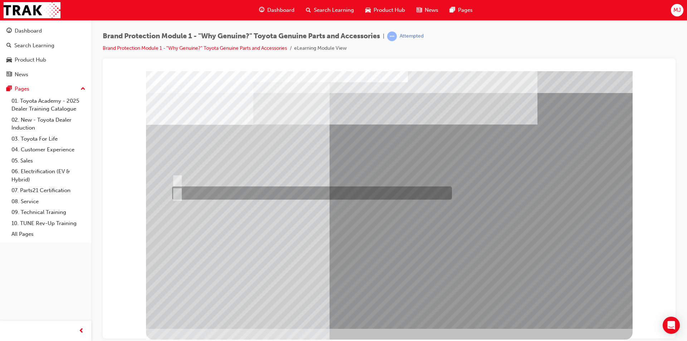
click at [207, 192] on div at bounding box center [310, 192] width 280 height 13
radio input "true"
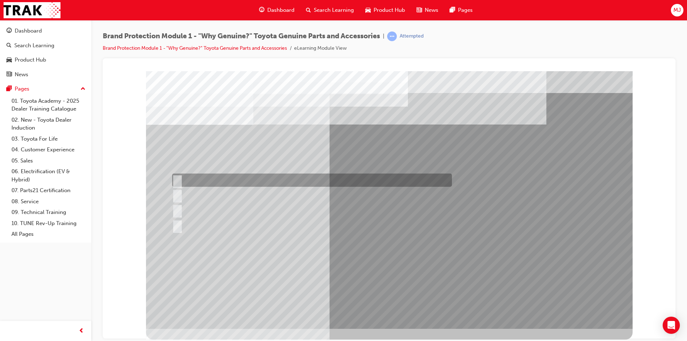
click at [219, 181] on div at bounding box center [310, 179] width 280 height 13
radio input "true"
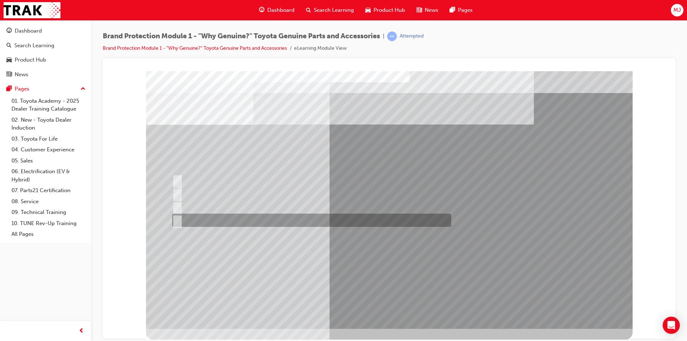
click at [237, 219] on div at bounding box center [309, 220] width 279 height 13
radio input "true"
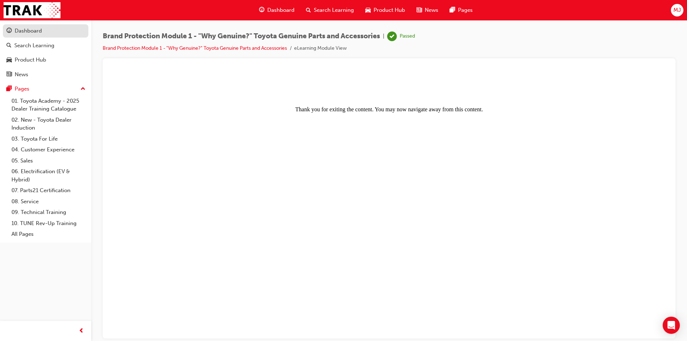
click at [34, 33] on div "Dashboard" at bounding box center [28, 31] width 27 height 8
